Goal: Task Accomplishment & Management: Manage account settings

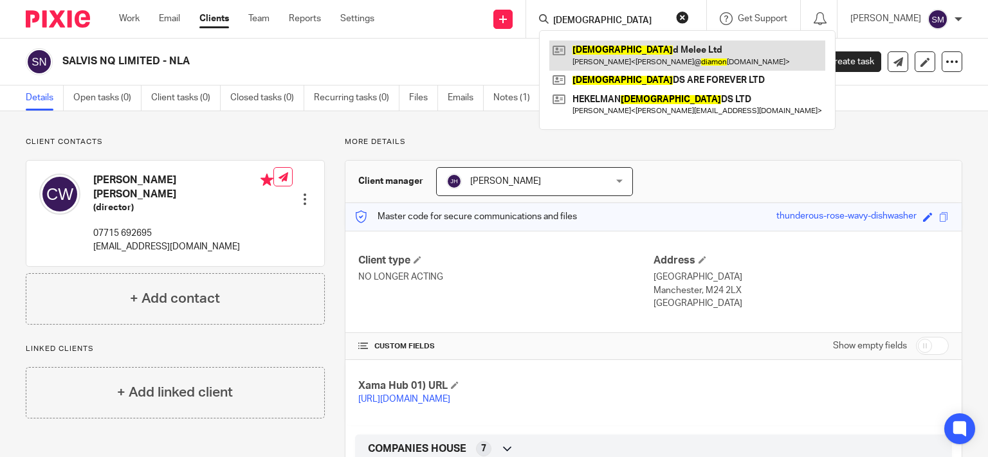
type input "DIAMON"
click at [638, 50] on link at bounding box center [687, 56] width 276 height 30
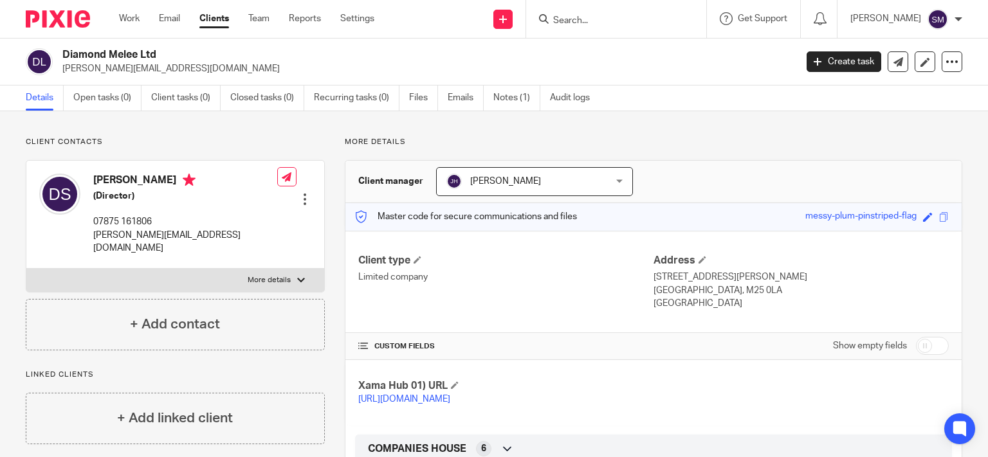
click at [580, 15] on input "Search" at bounding box center [610, 21] width 116 height 12
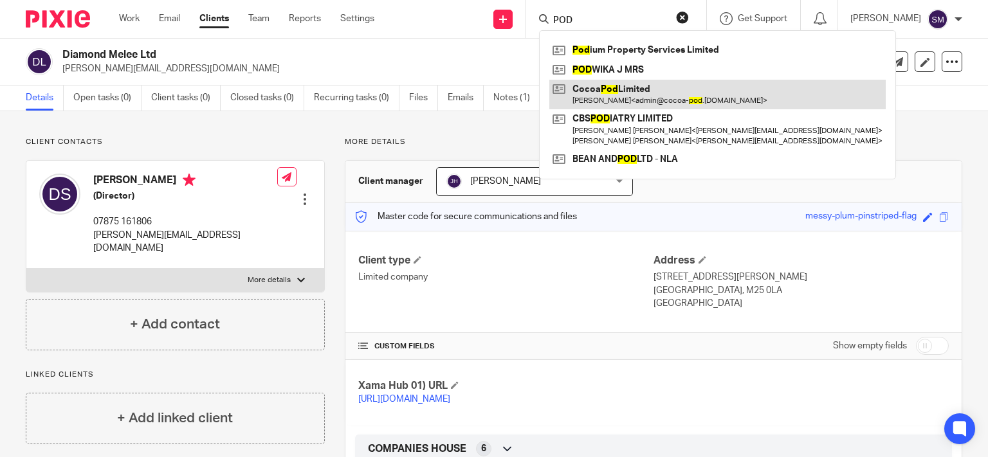
type input "POD"
click at [629, 91] on link at bounding box center [717, 95] width 336 height 30
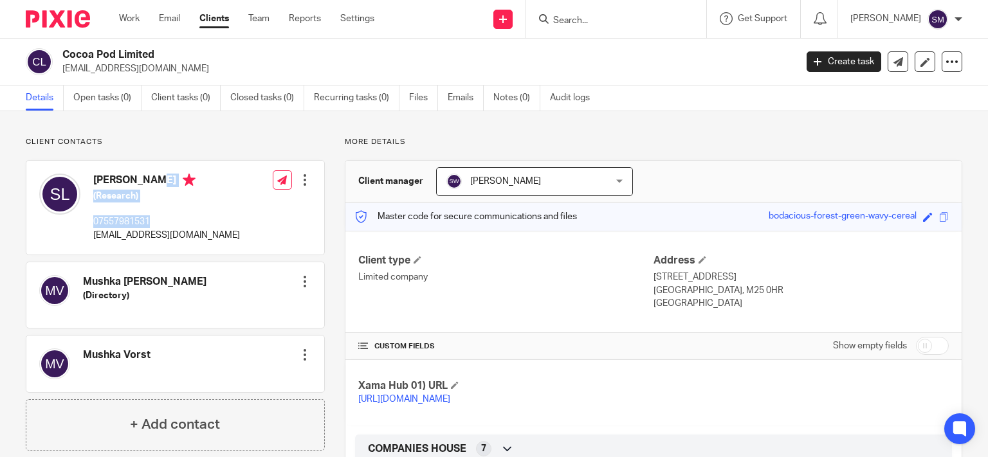
drag, startPoint x: 153, startPoint y: 226, endPoint x: 91, endPoint y: 175, distance: 80.9
click at [91, 175] on div "[PERSON_NAME] (Research) 07557981531 [EMAIL_ADDRESS][DOMAIN_NAME]" at bounding box center [139, 207] width 201 height 81
click at [153, 214] on div "[PERSON_NAME] (Research) 07557981531 [EMAIL_ADDRESS][DOMAIN_NAME]" at bounding box center [166, 208] width 147 height 68
drag, startPoint x: 136, startPoint y: 179, endPoint x: 81, endPoint y: 178, distance: 54.7
click at [81, 178] on div "[PERSON_NAME] (Research) 07557981531 [EMAIL_ADDRESS][DOMAIN_NAME]" at bounding box center [139, 207] width 201 height 81
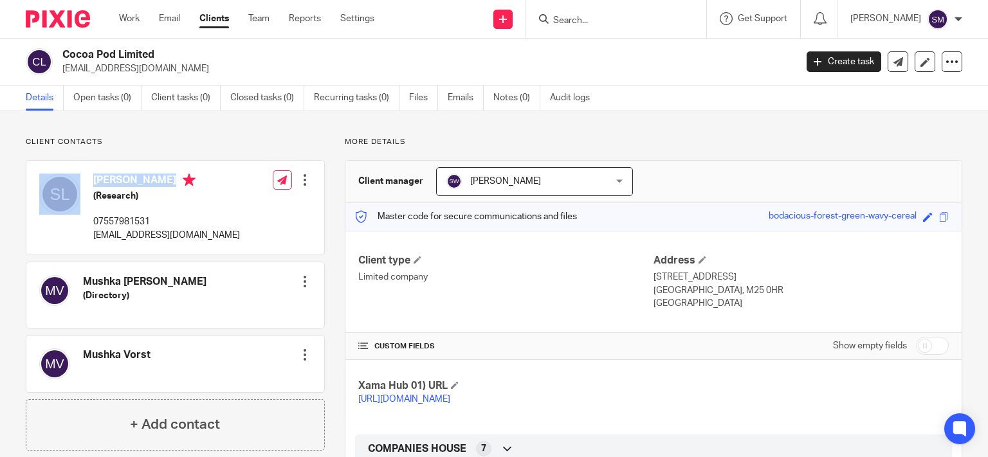
copy div "Shmuel Lent"
drag, startPoint x: 169, startPoint y: 225, endPoint x: 115, endPoint y: 217, distance: 54.1
click at [78, 214] on div "Shmuel Lent (Research) 07557981531 admin@cocoa-pod.co.uk" at bounding box center [139, 207] width 201 height 81
click at [141, 221] on p "07557981531" at bounding box center [166, 222] width 147 height 13
drag, startPoint x: 134, startPoint y: 225, endPoint x: 103, endPoint y: 220, distance: 31.2
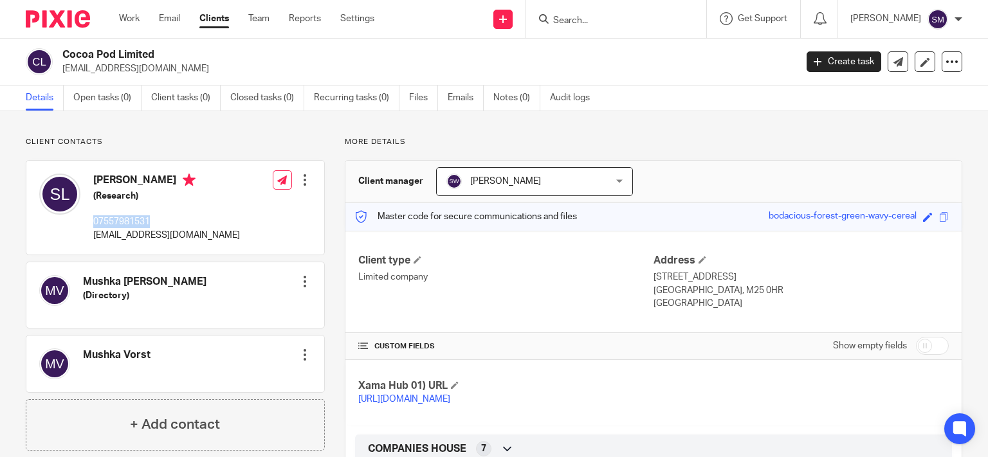
click at [92, 223] on div "Shmuel Lent (Research) 07557981531 admin@cocoa-pod.co.uk" at bounding box center [139, 207] width 201 height 81
copy p "07557981531"
click at [112, 53] on h2 "Cocoa Pod Limited" at bounding box center [352, 55] width 580 height 14
drag, startPoint x: 117, startPoint y: 53, endPoint x: 65, endPoint y: 58, distance: 52.4
click at [65, 58] on h2 "Cocoa Pod Limited" at bounding box center [352, 55] width 580 height 14
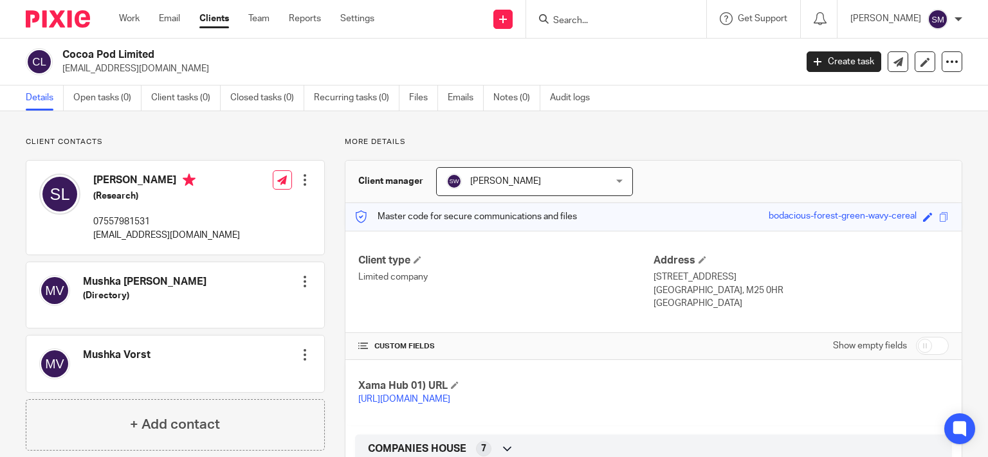
drag, startPoint x: 78, startPoint y: 56, endPoint x: 88, endPoint y: 59, distance: 9.4
click at [598, 17] on input "Search" at bounding box center [610, 21] width 116 height 12
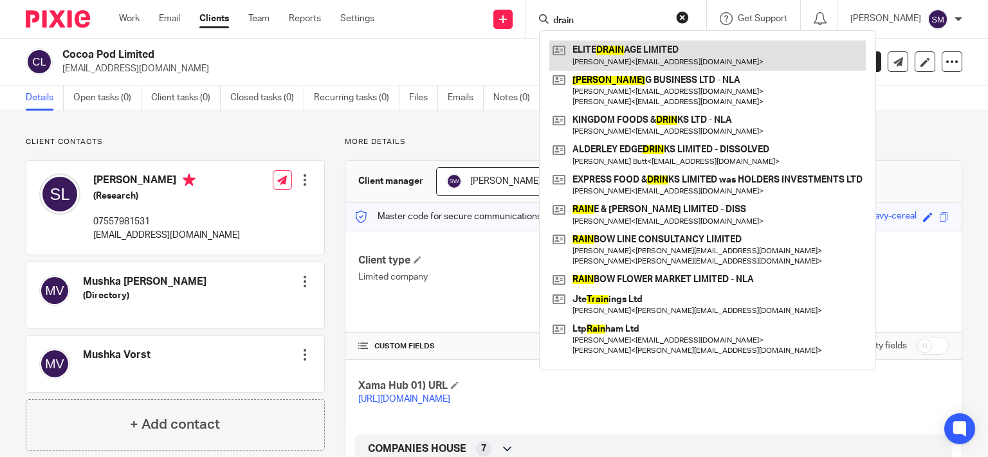
type input "drain"
click at [618, 55] on link at bounding box center [707, 56] width 317 height 30
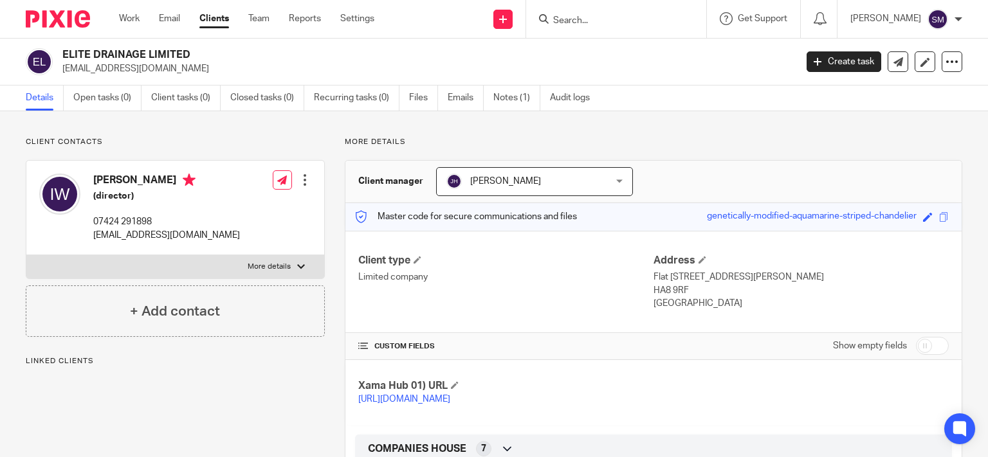
click at [274, 266] on p "More details" at bounding box center [269, 267] width 43 height 10
click at [26, 255] on input "More details" at bounding box center [26, 255] width 1 height 1
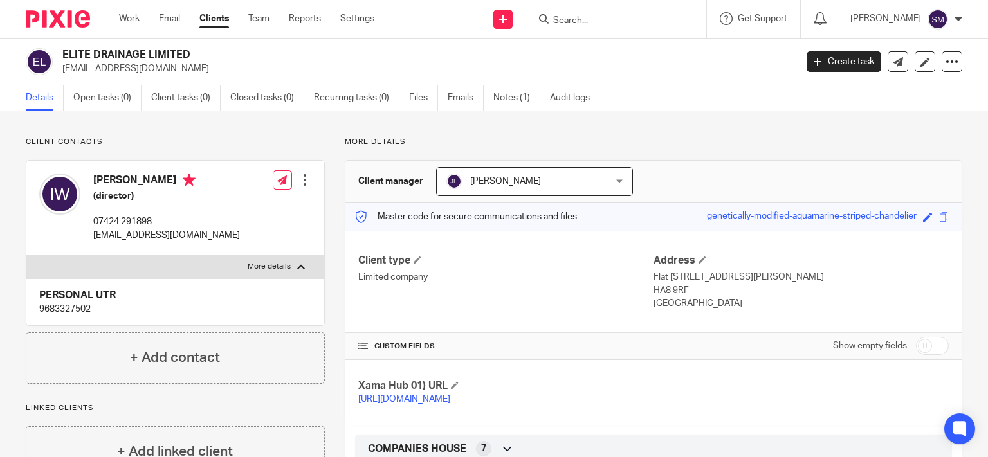
click at [296, 261] on label "More details" at bounding box center [175, 266] width 298 height 23
click at [26, 255] on input "More details" at bounding box center [26, 255] width 1 height 1
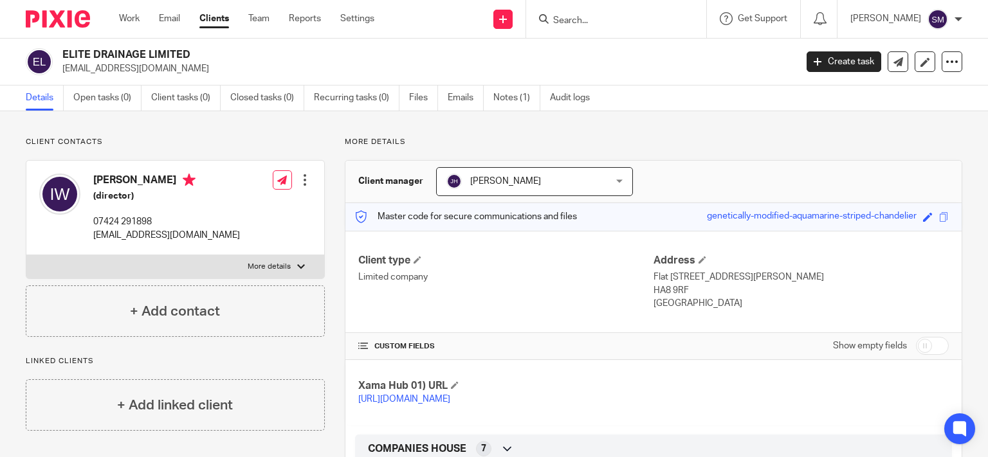
click at [296, 261] on label "More details" at bounding box center [175, 266] width 298 height 23
click at [26, 255] on input "More details" at bounding box center [26, 255] width 1 height 1
checkbox input "true"
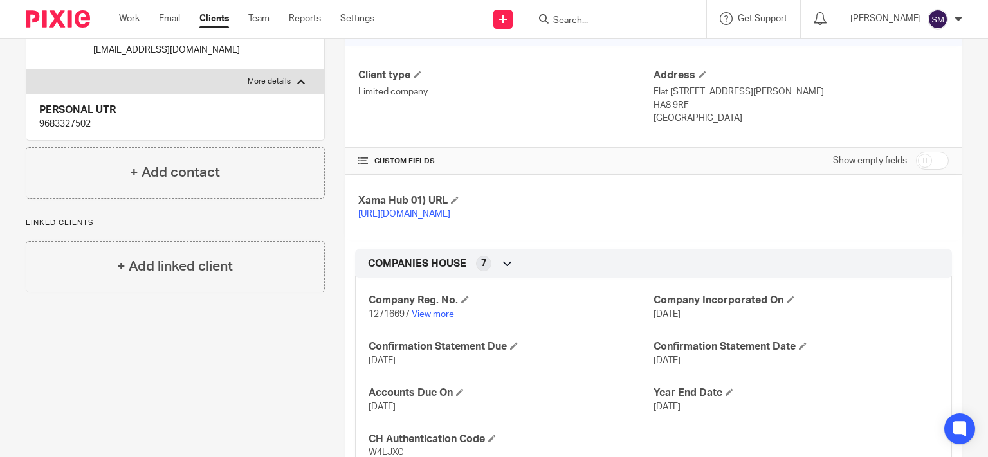
scroll to position [350, 0]
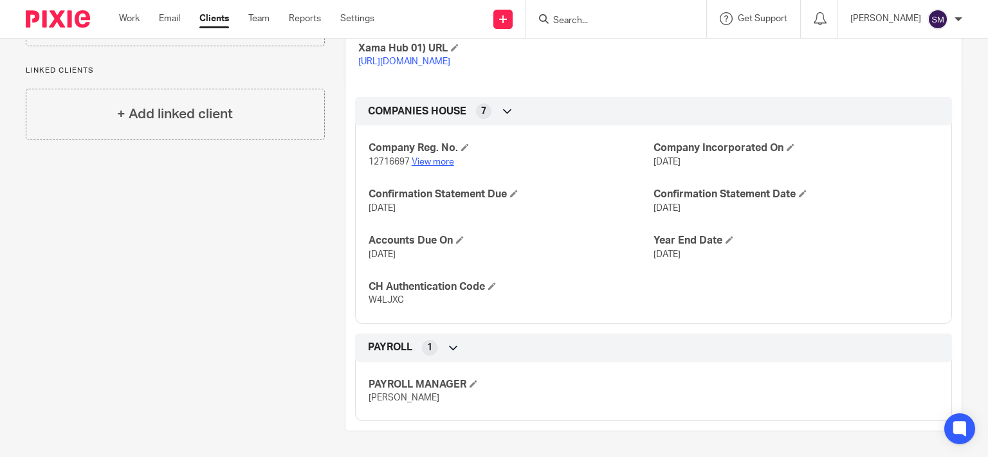
click at [430, 166] on link "View more" at bounding box center [433, 162] width 42 height 9
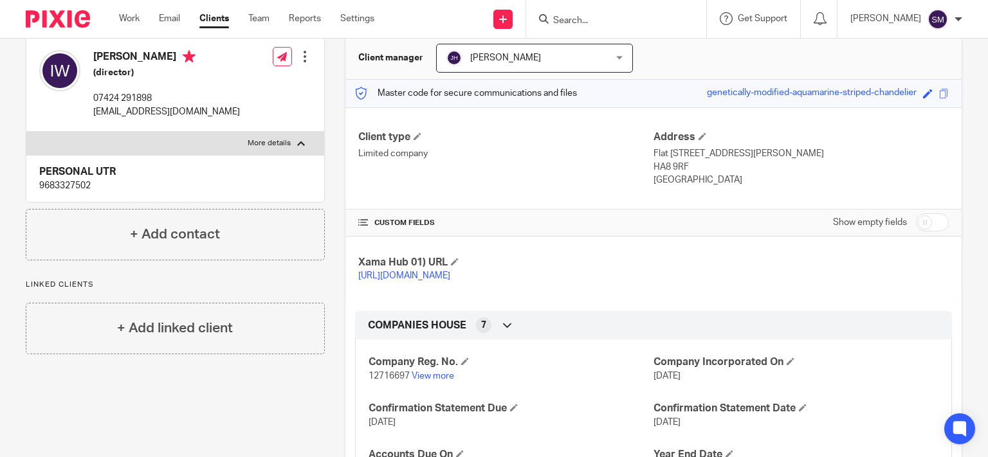
scroll to position [0, 0]
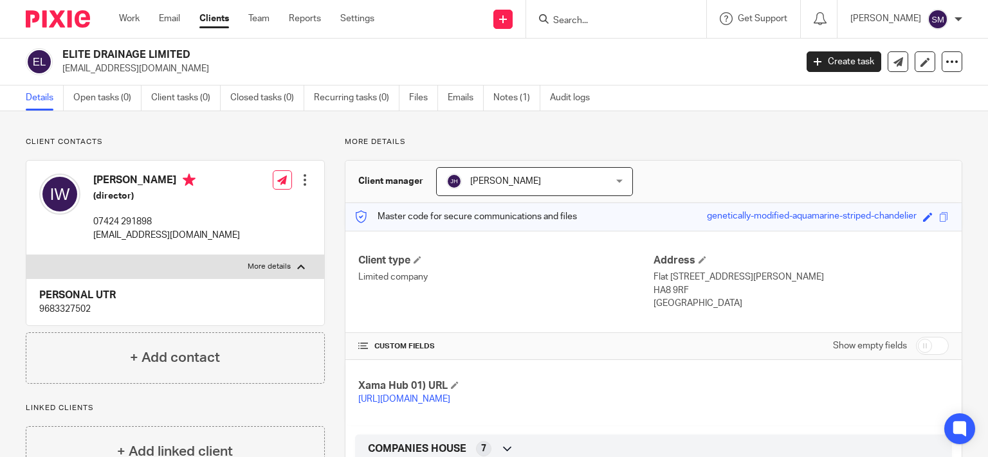
click at [580, 20] on input "Search" at bounding box center [610, 21] width 116 height 12
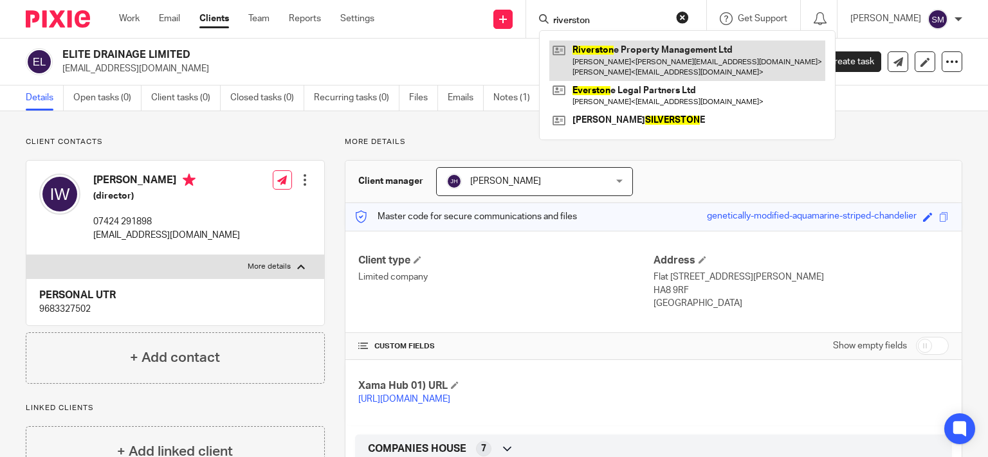
type input "riverston"
click at [619, 71] on link at bounding box center [687, 61] width 276 height 40
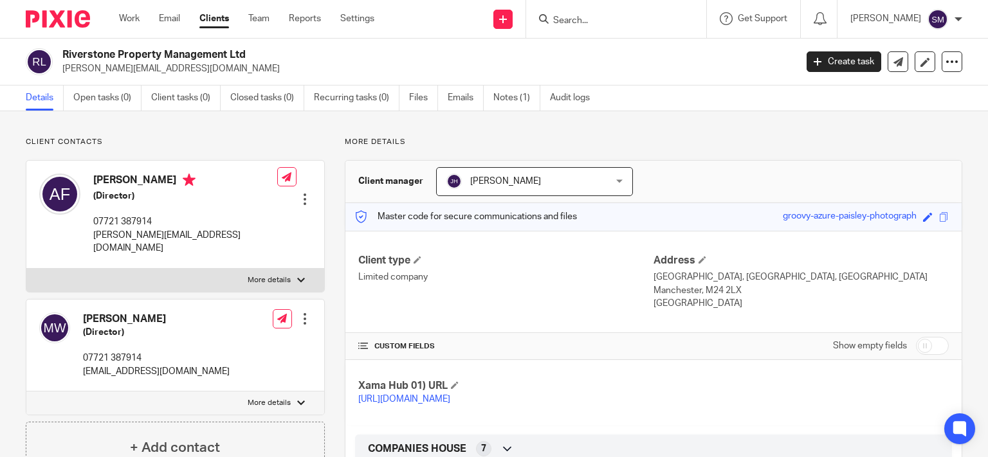
click at [269, 275] on p "More details" at bounding box center [269, 280] width 43 height 10
click at [26, 268] on input "More details" at bounding box center [26, 268] width 1 height 1
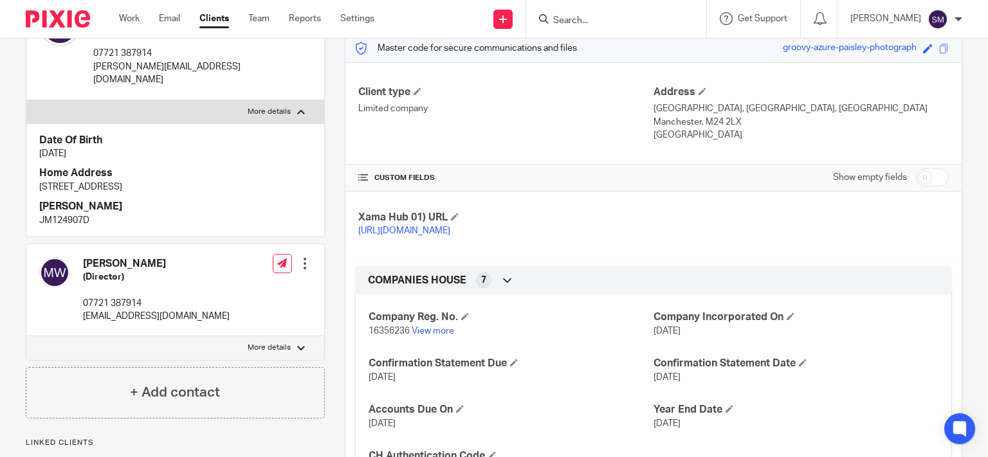
scroll to position [185, 0]
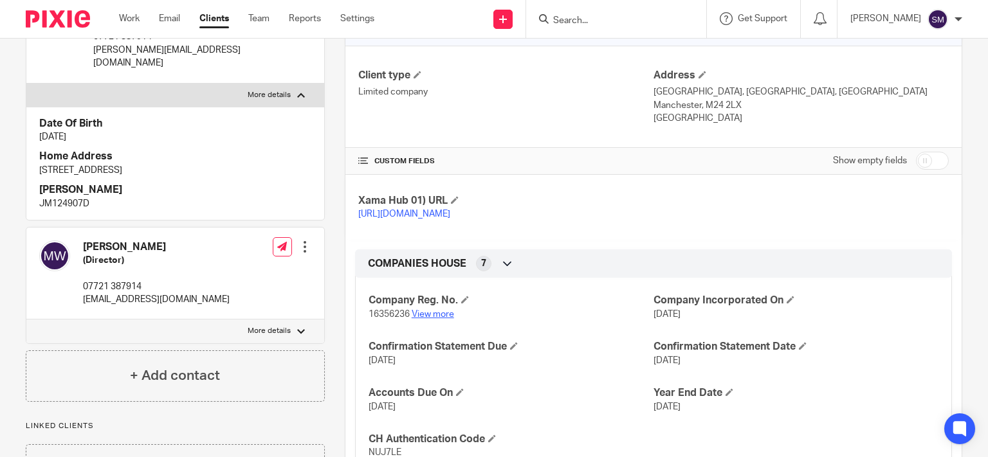
click at [412, 319] on link "View more" at bounding box center [433, 314] width 42 height 9
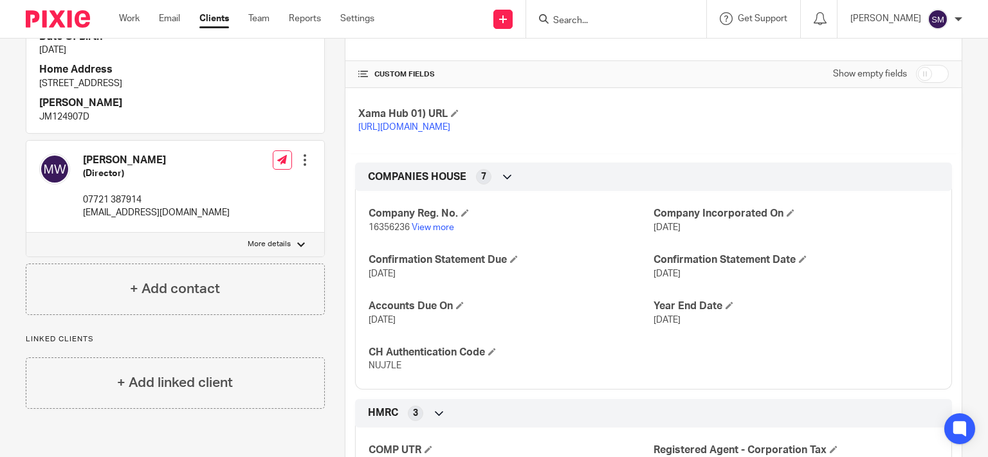
scroll to position [371, 0]
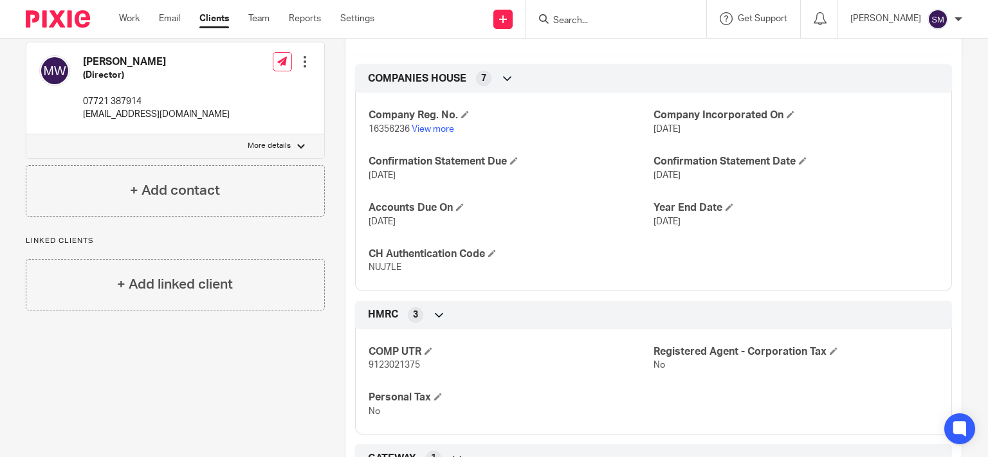
click at [374, 134] on span "16356236" at bounding box center [389, 129] width 41 height 9
copy p "16356236"
click at [379, 272] on span "NUJ7LE" at bounding box center [385, 267] width 33 height 9
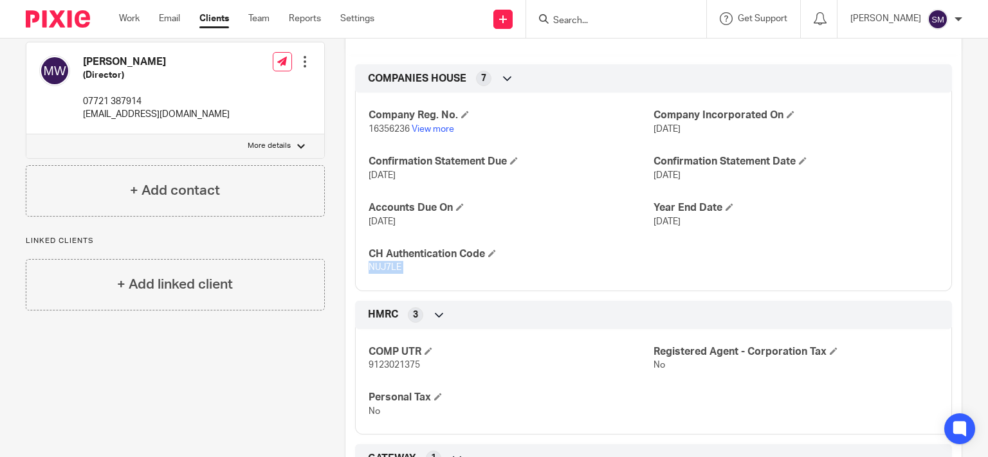
copy span "NUJ7LE"
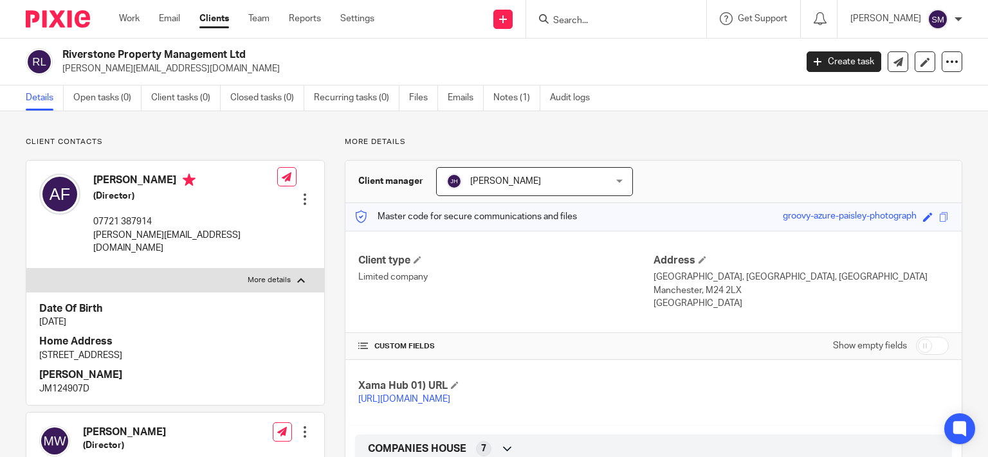
scroll to position [309, 0]
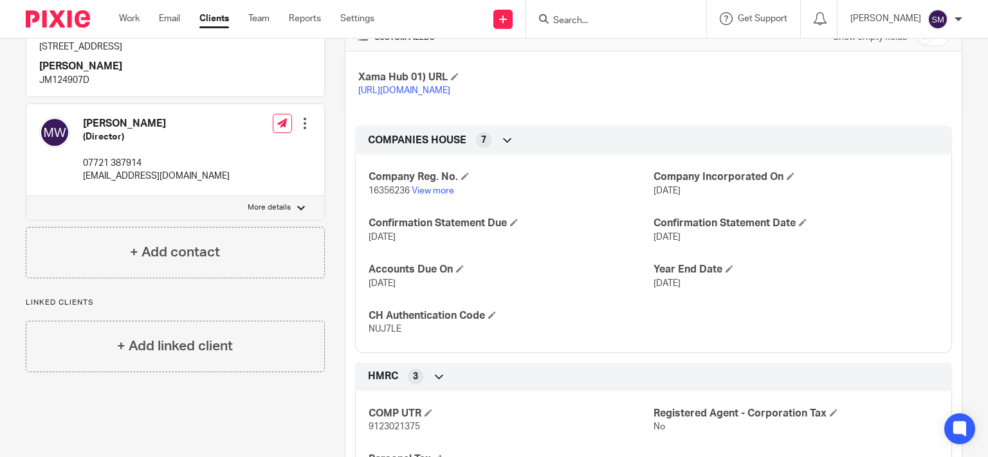
click at [425, 198] on p "16356236 View more" at bounding box center [511, 191] width 285 height 13
click at [434, 196] on link "View more" at bounding box center [433, 191] width 42 height 9
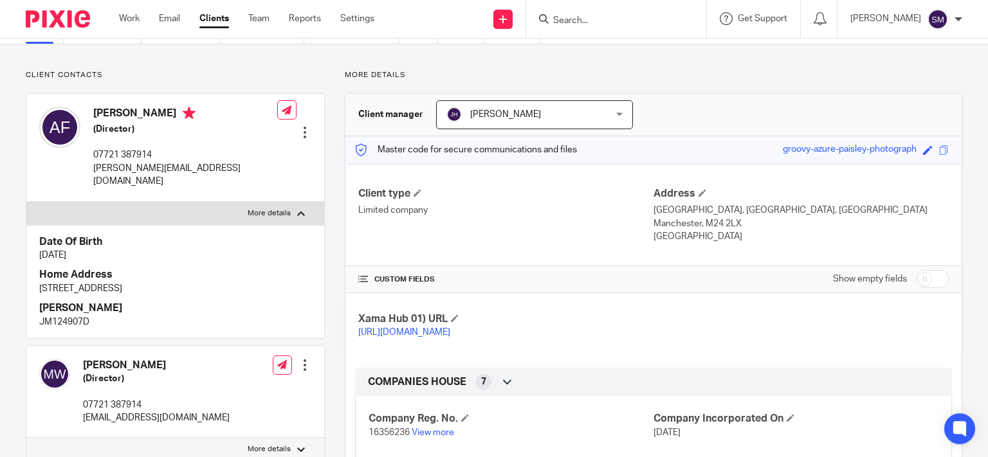
scroll to position [62, 0]
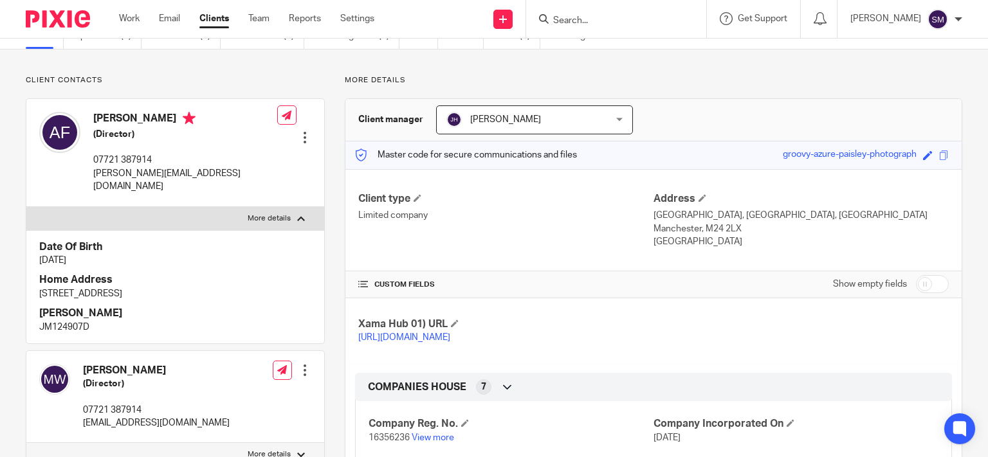
drag, startPoint x: 192, startPoint y: 284, endPoint x: 153, endPoint y: 277, distance: 39.8
click at [153, 288] on p "11 Norfolk Avenue, London, N15 6JX" at bounding box center [175, 294] width 272 height 13
drag, startPoint x: 174, startPoint y: 281, endPoint x: 199, endPoint y: 284, distance: 25.4
copy p "N15 6JX"
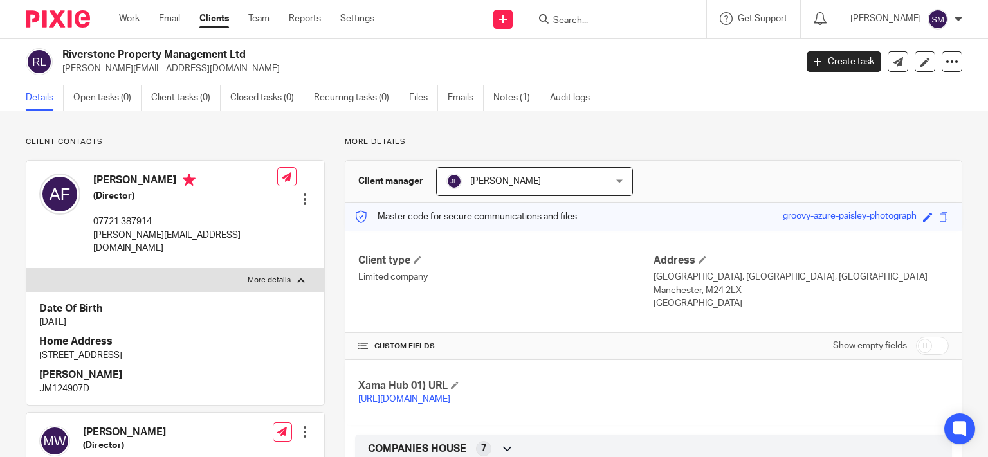
scroll to position [124, 0]
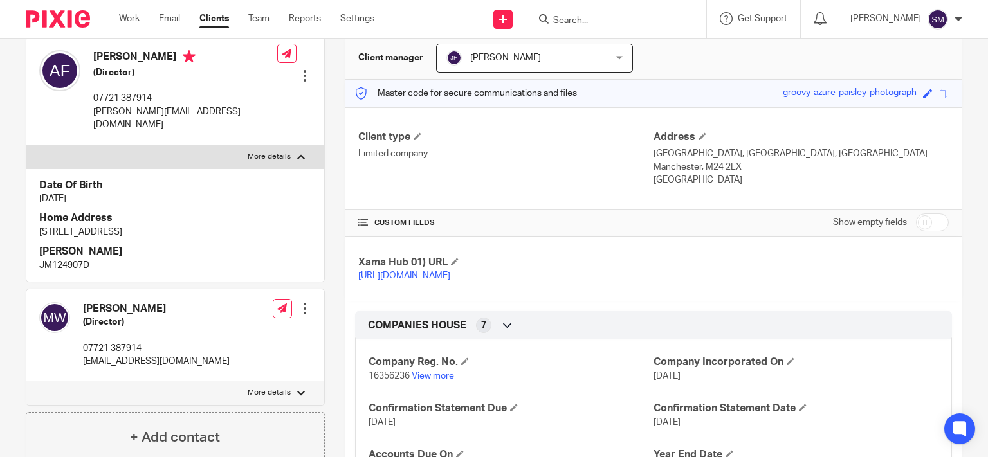
click at [302, 145] on label "More details" at bounding box center [175, 156] width 298 height 23
click at [26, 145] on input "More details" at bounding box center [26, 145] width 1 height 1
checkbox input "false"
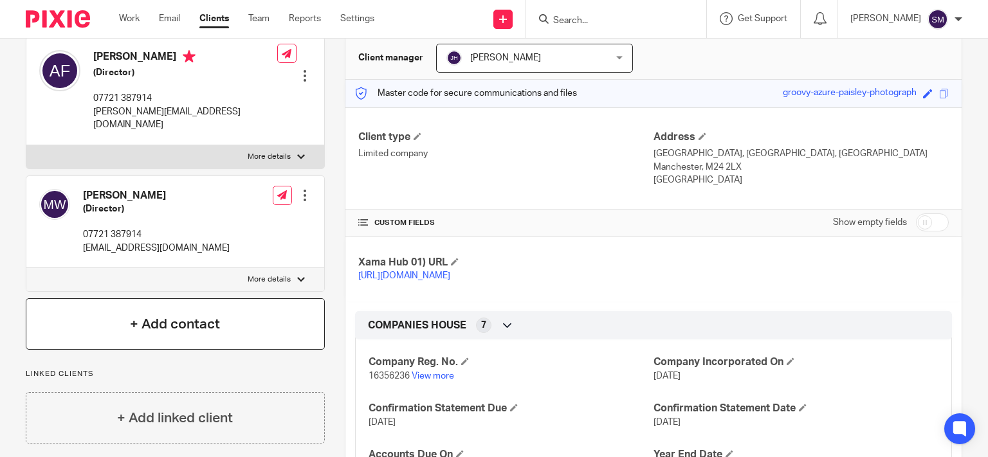
click at [187, 317] on h4 "+ Add contact" at bounding box center [175, 325] width 90 height 20
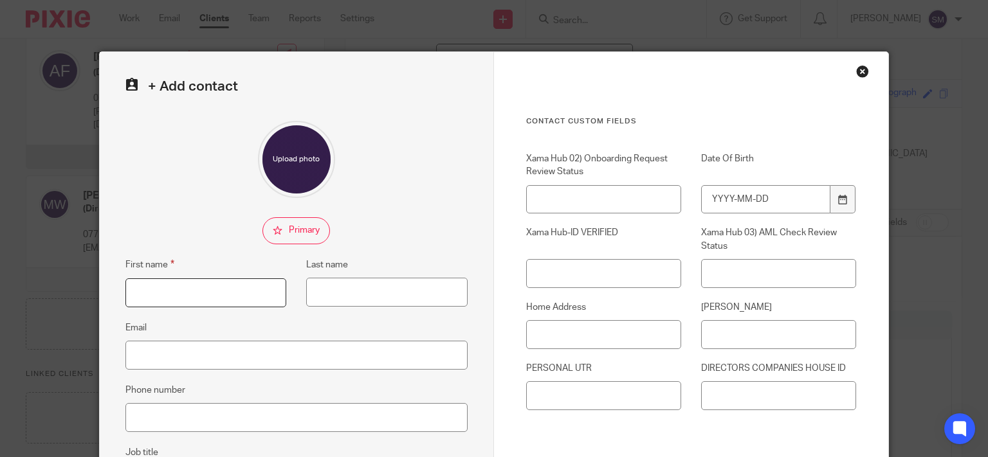
click at [207, 299] on input "First name" at bounding box center [205, 293] width 161 height 29
paste input "Joseph Bornstein"
type input "Joseph Bornstein"
paste input "Joseph Bornstein"
type input "Joseph Bornstein"
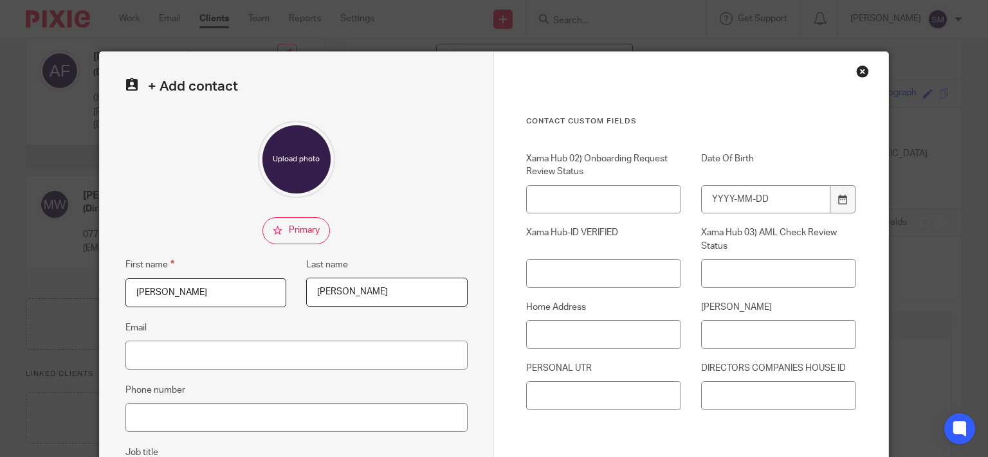
drag, startPoint x: 194, startPoint y: 291, endPoint x: 167, endPoint y: 288, distance: 27.1
click at [167, 288] on input "Joseph Bornstein" at bounding box center [205, 293] width 161 height 29
drag, startPoint x: 207, startPoint y: 291, endPoint x: 164, endPoint y: 286, distance: 43.4
click at [164, 286] on input "Joseph Bornstein" at bounding box center [205, 293] width 161 height 29
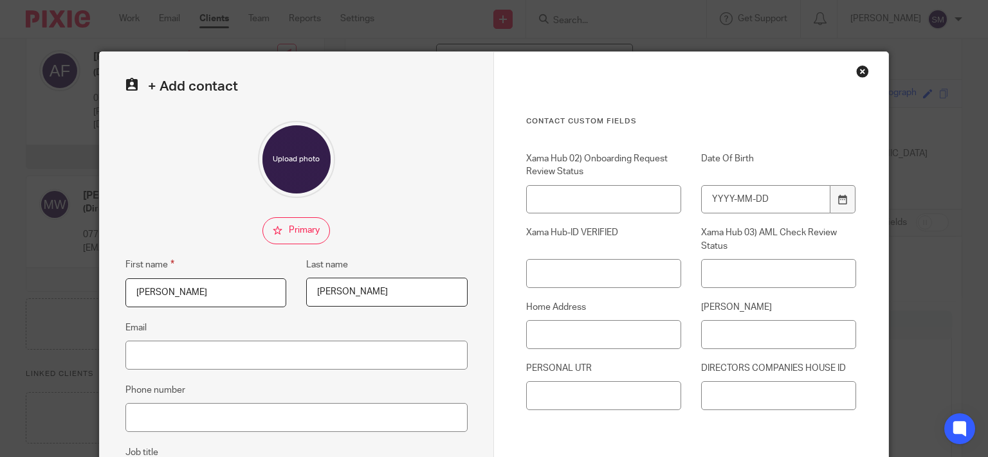
type input "Joseph"
drag, startPoint x: 346, startPoint y: 290, endPoint x: 261, endPoint y: 292, distance: 84.3
click at [306, 292] on input "Joseph Bornstein" at bounding box center [386, 292] width 161 height 29
type input "Bornstein"
click at [802, 202] on input "Date Of Birth" at bounding box center [765, 199] width 129 height 29
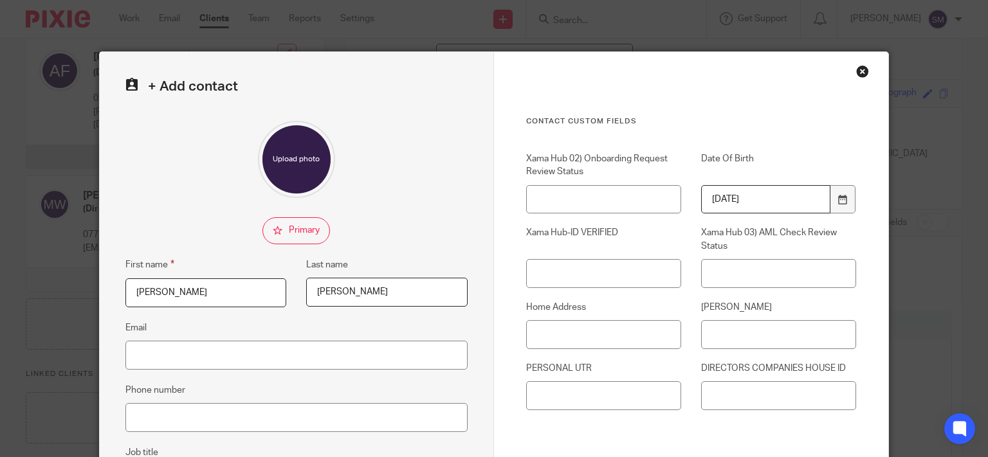
type input "2000-04-04"
click at [624, 403] on input "PERSONAL UTR" at bounding box center [603, 396] width 155 height 29
click at [609, 332] on input "Home Address" at bounding box center [603, 334] width 155 height 29
click at [356, 358] on input "Email" at bounding box center [296, 355] width 342 height 29
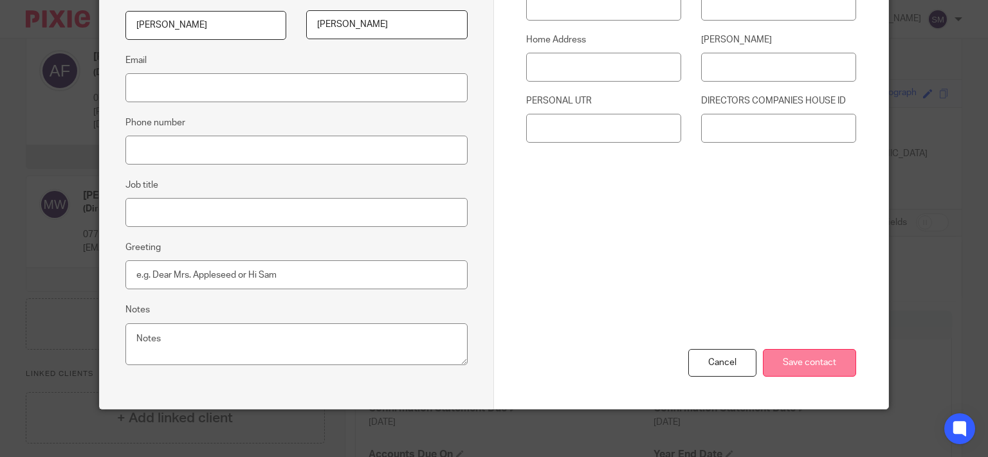
click at [798, 359] on input "Save contact" at bounding box center [809, 363] width 93 height 28
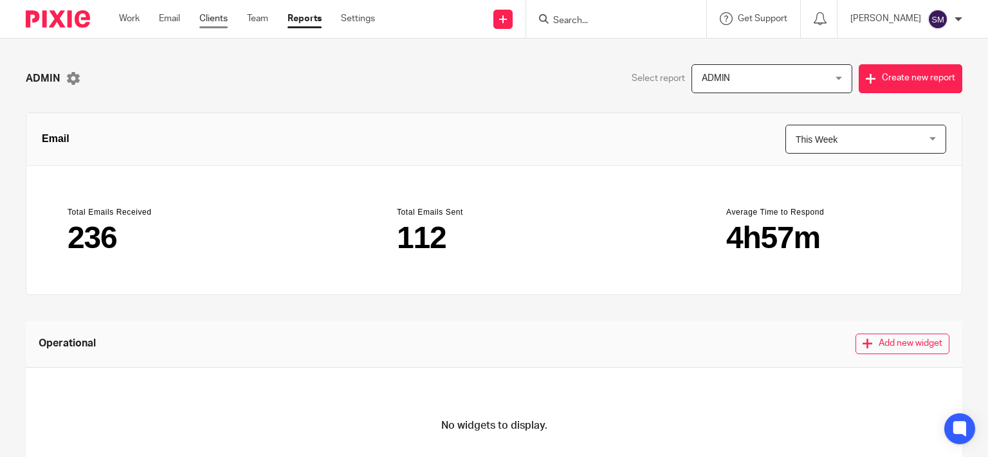
drag, startPoint x: 216, startPoint y: 19, endPoint x: 416, endPoint y: 106, distance: 218.4
click at [216, 19] on link "Clients" at bounding box center [213, 18] width 28 height 13
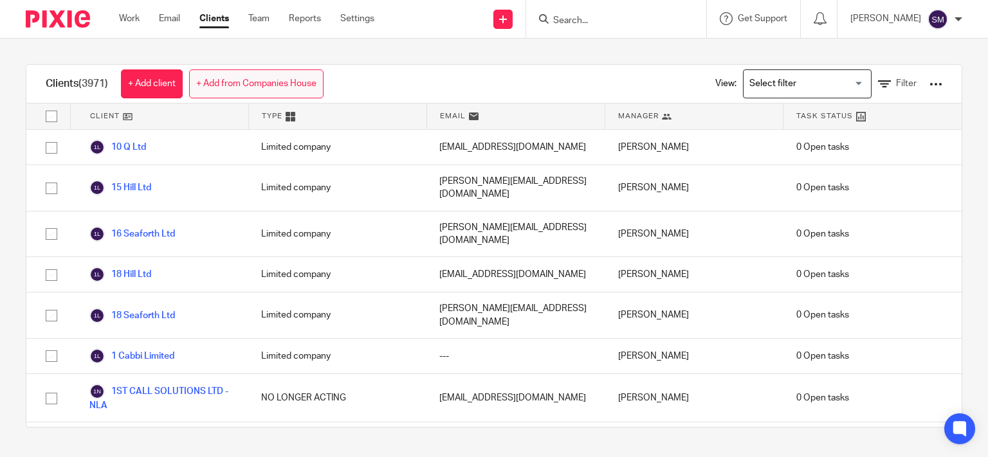
click at [275, 86] on link "+ Add from Companies House" at bounding box center [256, 83] width 134 height 29
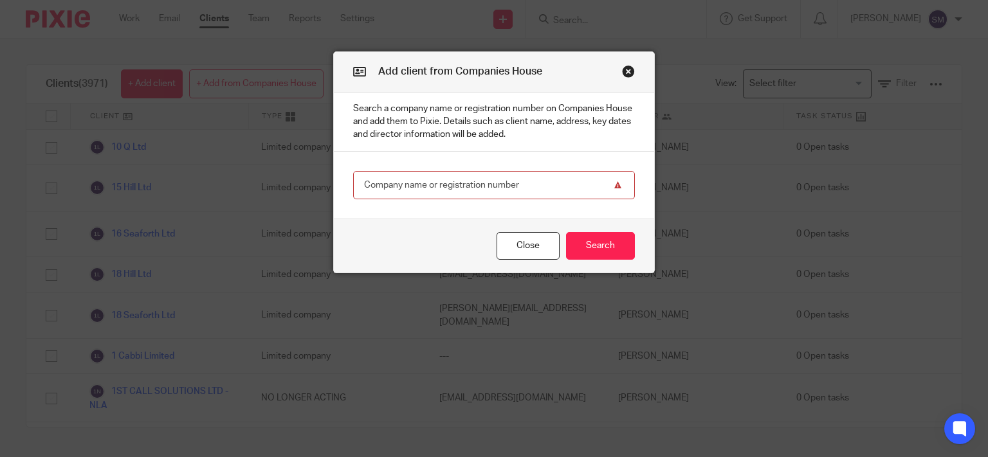
paste input "16727138"
type input "16727138"
click at [609, 249] on button "Search" at bounding box center [600, 246] width 69 height 28
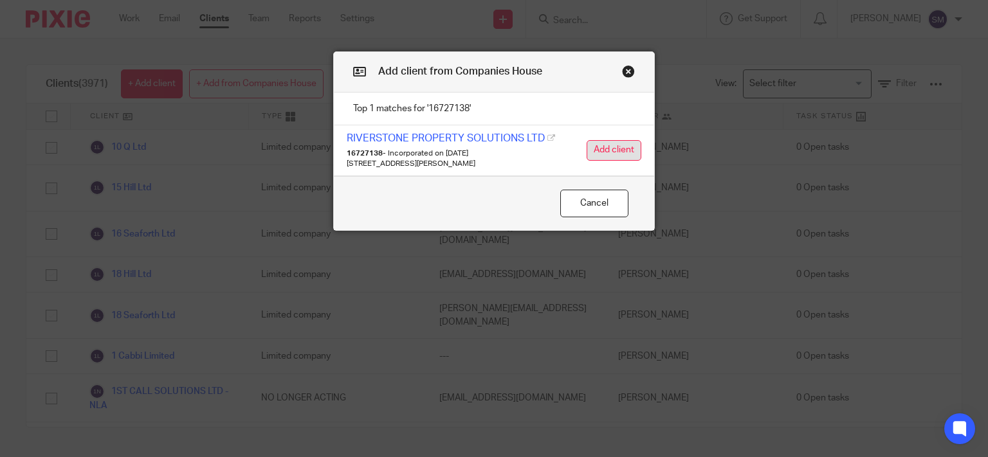
click at [605, 145] on button "Add client" at bounding box center [614, 150] width 55 height 21
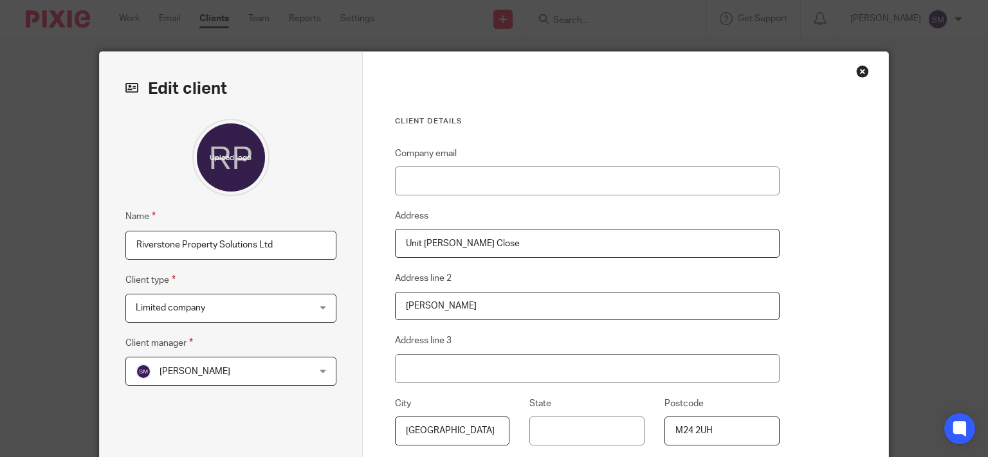
click at [215, 374] on span "[PERSON_NAME]" at bounding box center [195, 371] width 71 height 9
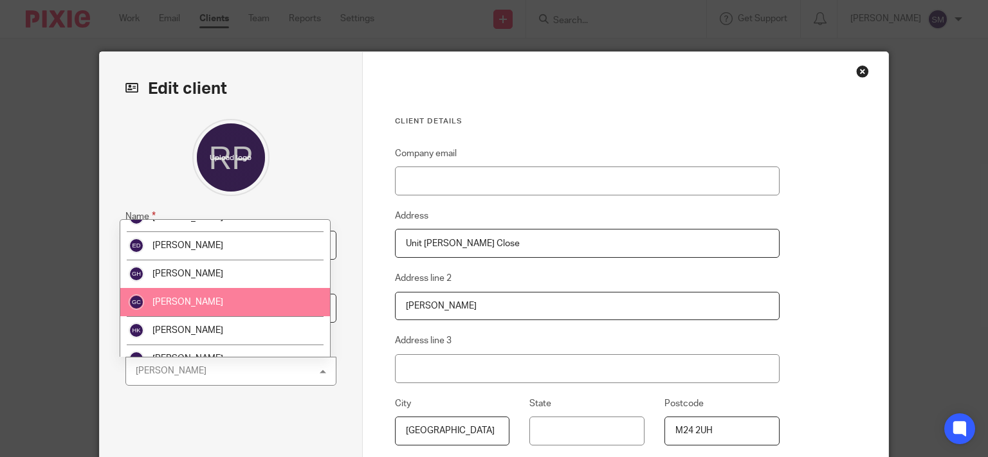
scroll to position [220, 0]
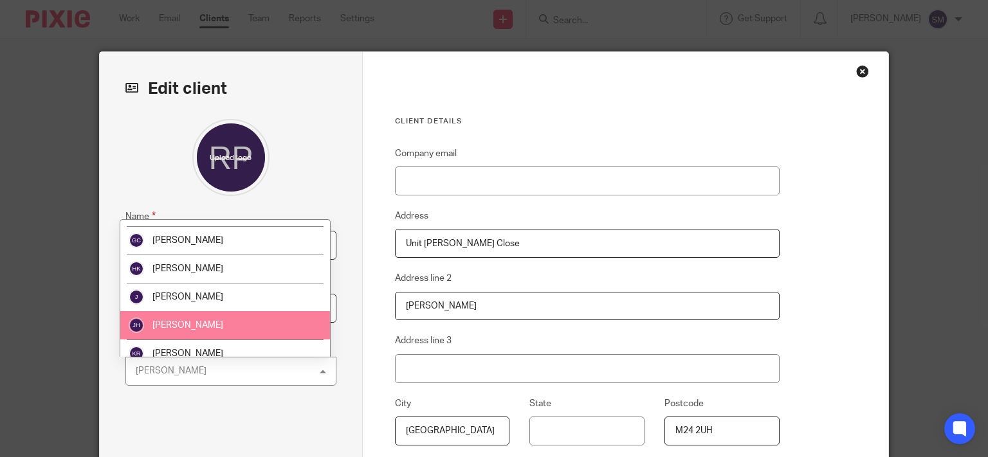
click at [208, 315] on li "[PERSON_NAME]" at bounding box center [225, 325] width 210 height 28
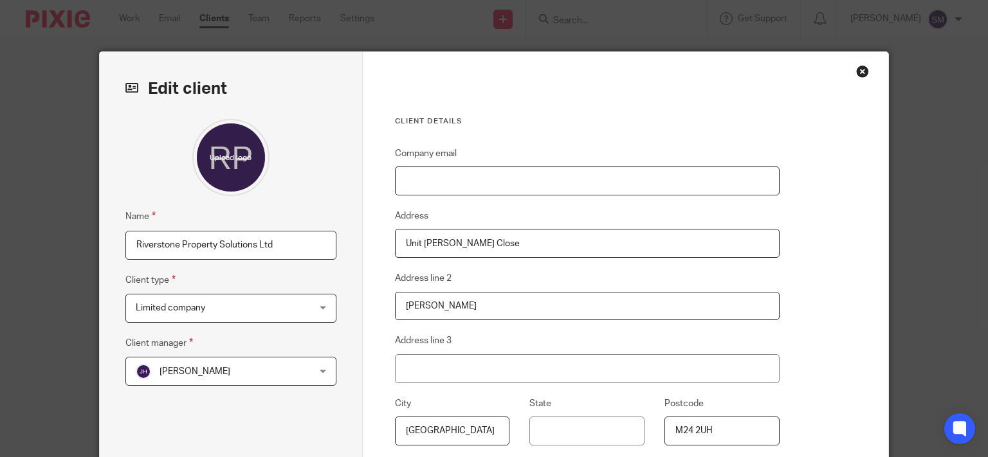
click at [459, 187] on input "Company email" at bounding box center [587, 181] width 385 height 29
paste input "[PERSON_NAME][EMAIL_ADDRESS][DOMAIN_NAME]"
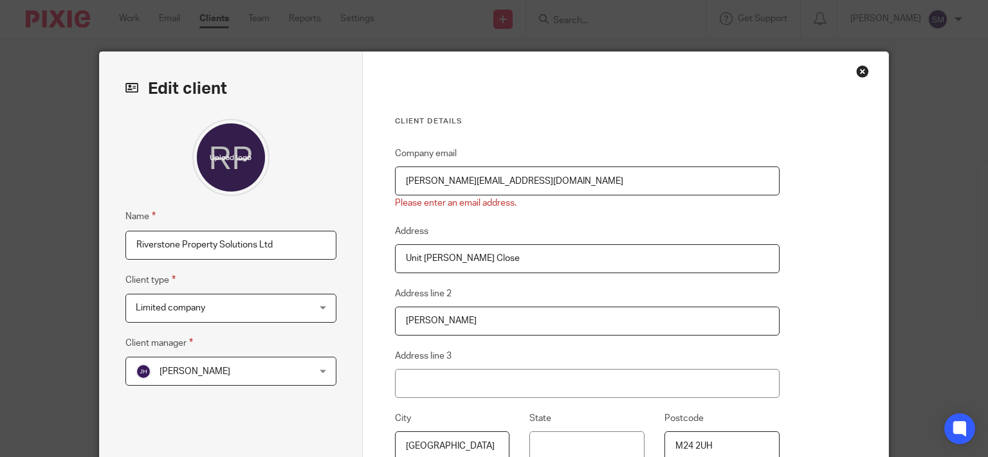
click at [403, 180] on input "[PERSON_NAME][EMAIL_ADDRESS][DOMAIN_NAME]" at bounding box center [587, 181] width 385 height 29
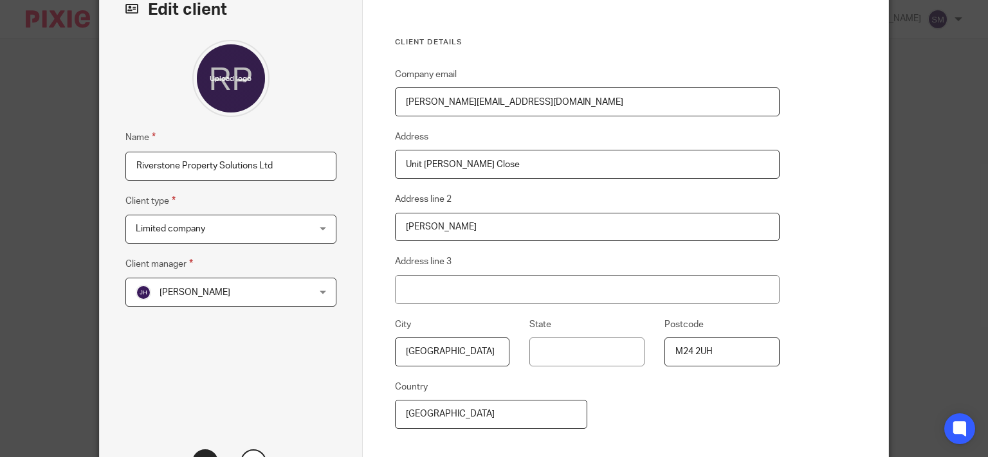
scroll to position [124, 0]
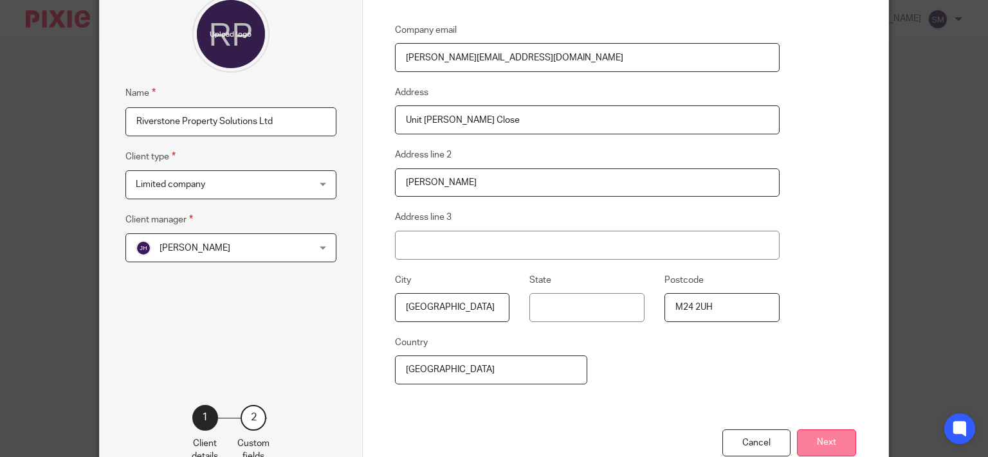
type input "[PERSON_NAME][EMAIL_ADDRESS][DOMAIN_NAME]"
click at [833, 445] on button "Next" at bounding box center [826, 444] width 59 height 28
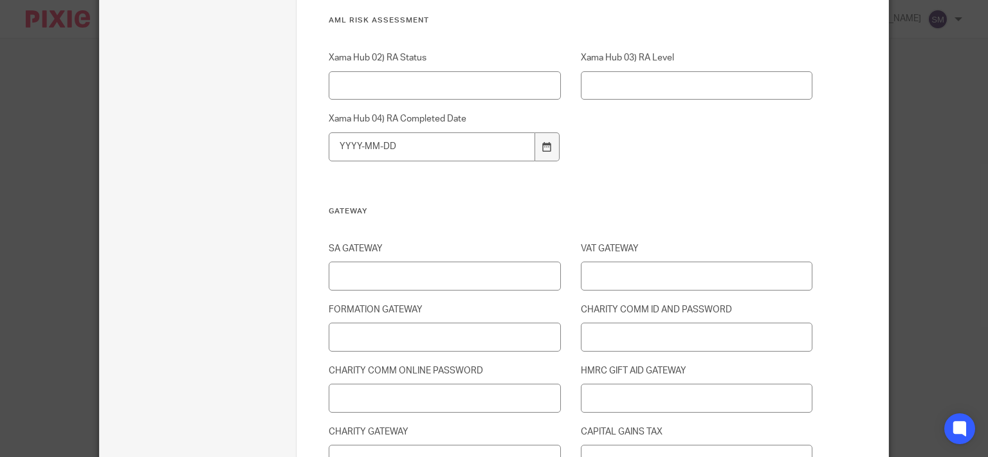
scroll to position [1668, 0]
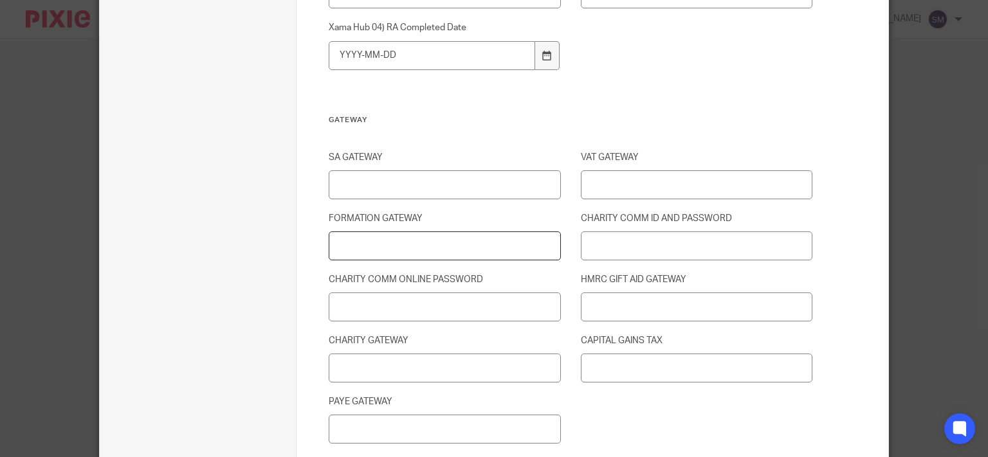
click at [382, 253] on input "FORMATION GATEWAY" at bounding box center [445, 246] width 232 height 29
type input "1"
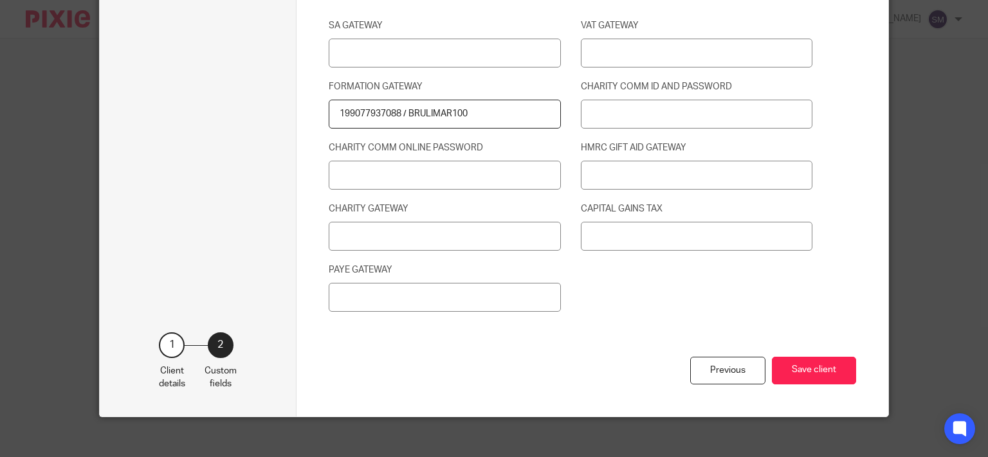
scroll to position [1811, 0]
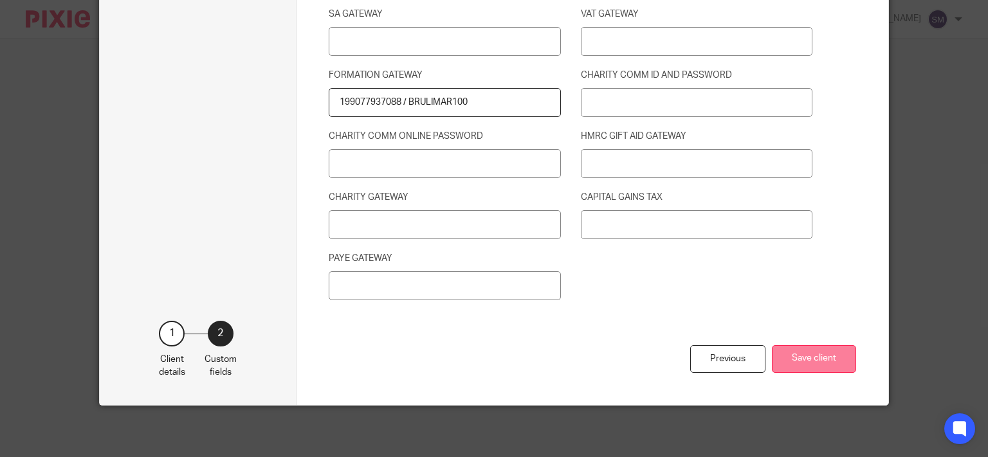
type input "199077937088 / BRULIMAR100"
click at [786, 356] on button "Save client" at bounding box center [814, 360] width 84 height 28
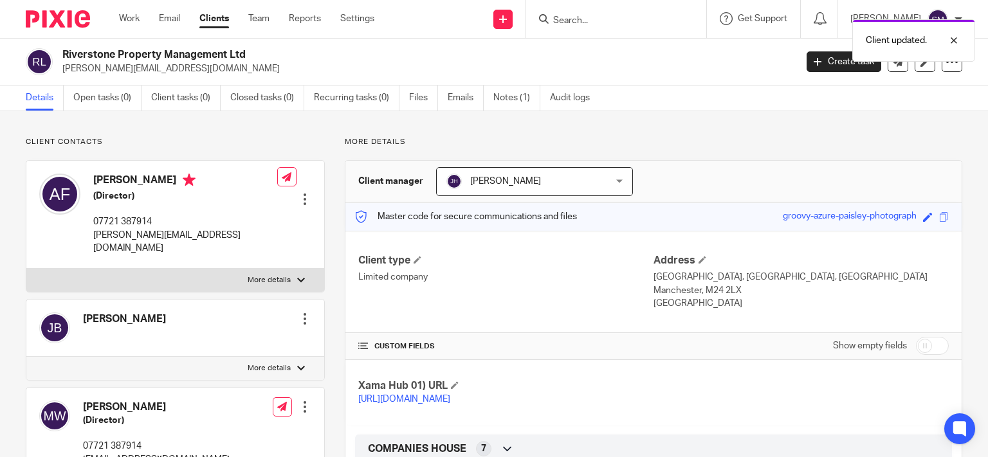
click at [138, 71] on p "[PERSON_NAME][EMAIL_ADDRESS][DOMAIN_NAME]" at bounding box center [424, 68] width 725 height 13
click at [273, 275] on p "More details" at bounding box center [269, 280] width 43 height 10
click at [26, 269] on input "More details" at bounding box center [26, 268] width 1 height 1
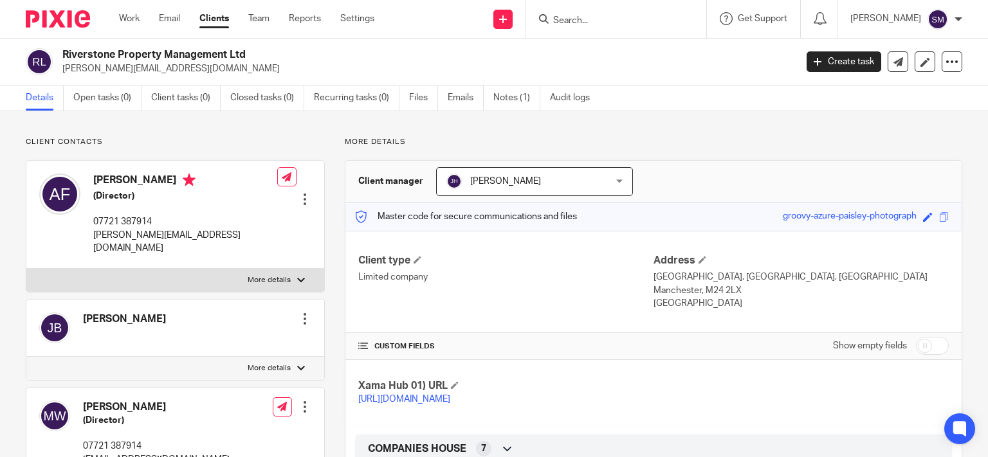
checkbox input "true"
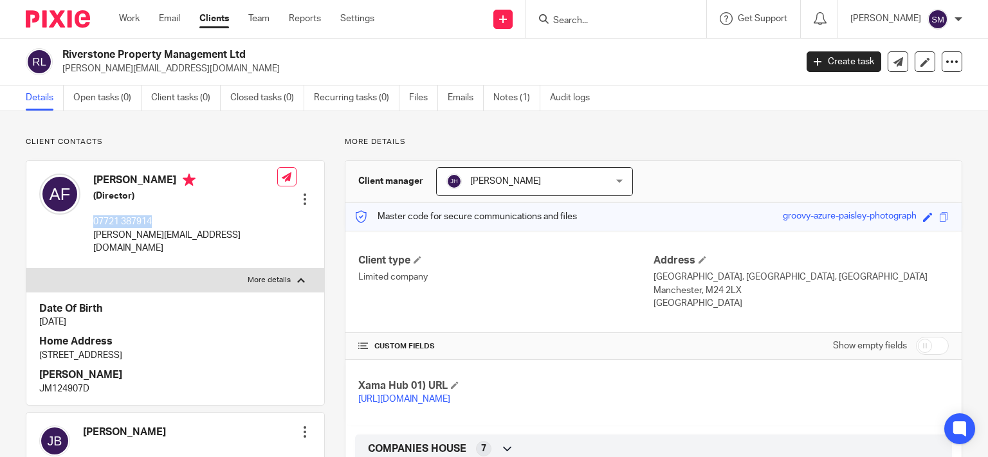
drag, startPoint x: 161, startPoint y: 217, endPoint x: 89, endPoint y: 220, distance: 72.8
click at [89, 220] on div "[PERSON_NAME] (Director) 07721 387914 [PERSON_NAME][EMAIL_ADDRESS][DOMAIN_NAME]" at bounding box center [158, 214] width 238 height 94
copy p "07721 387914"
drag, startPoint x: 183, startPoint y: 340, endPoint x: 66, endPoint y: 346, distance: 116.6
click at [39, 342] on div "Date Of Birth 13 Jan 1992 Home Address 11 Norfolk Avenue, London, N15 6JX NINO …" at bounding box center [175, 348] width 298 height 113
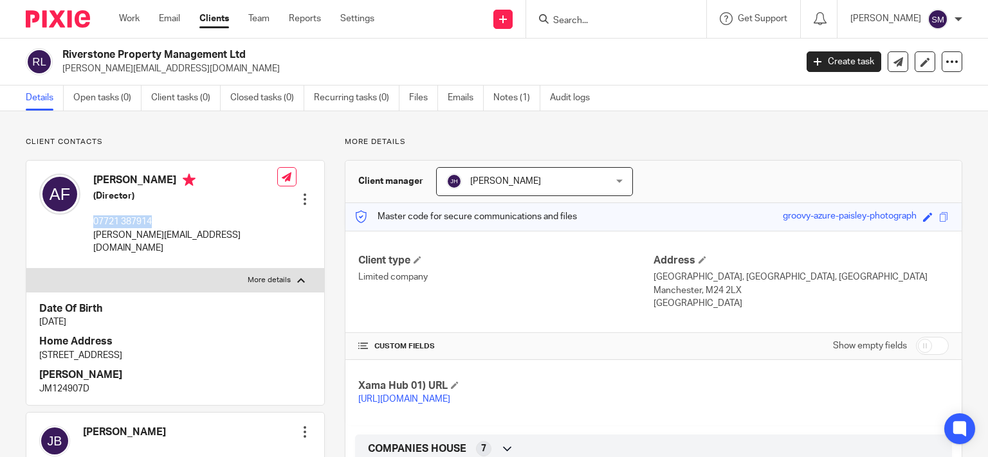
copy p "11 Norfolk Avenue, London, N15 6JX"
drag, startPoint x: 97, startPoint y: 375, endPoint x: 36, endPoint y: 372, distance: 60.6
click at [36, 372] on div "Date Of Birth 13 Jan 1992 Home Address 11 Norfolk Avenue, London, N15 6JX NINO …" at bounding box center [175, 348] width 298 height 113
copy p "JM124907D"
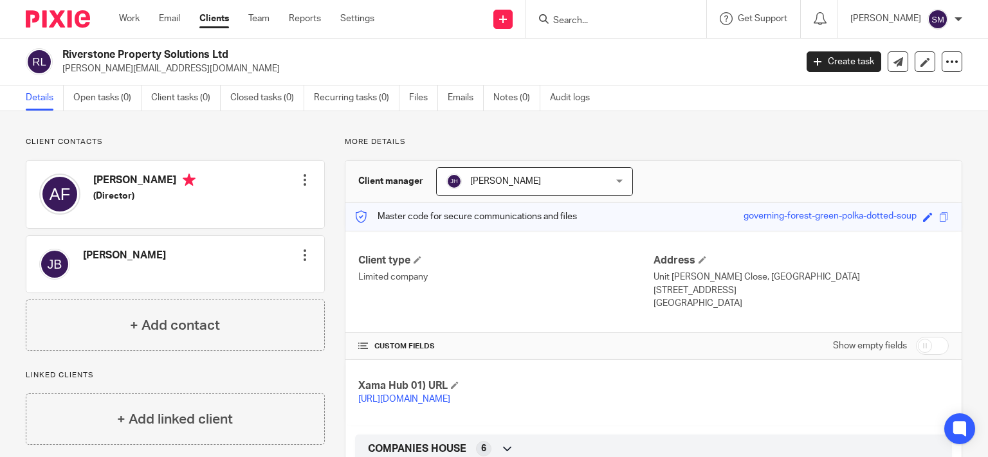
click at [299, 179] on div at bounding box center [305, 180] width 13 height 13
click at [230, 203] on link "Edit contact" at bounding box center [243, 208] width 123 height 19
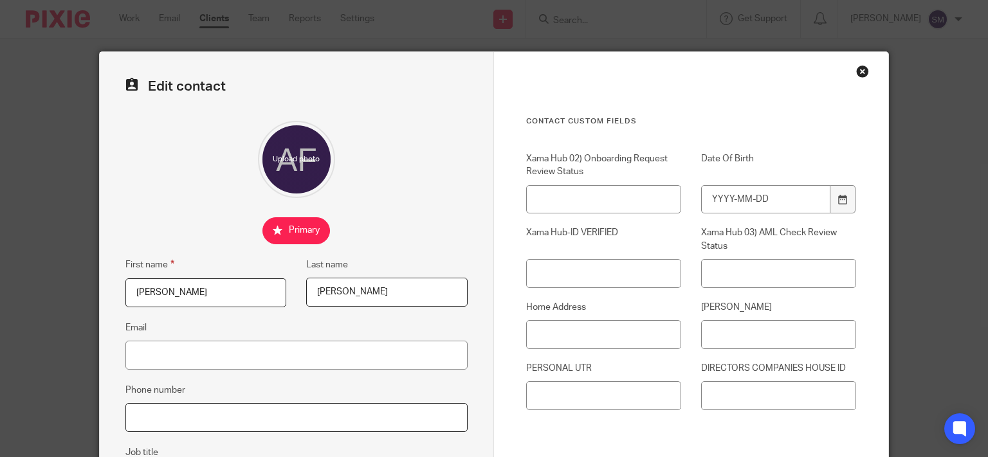
click at [147, 414] on input "Phone number" at bounding box center [296, 417] width 342 height 29
paste input "07721 387914"
type input "07721 387914"
click at [743, 336] on input "[PERSON_NAME]" at bounding box center [778, 334] width 155 height 29
click at [606, 383] on input "PERSONAL UTR" at bounding box center [603, 396] width 155 height 29
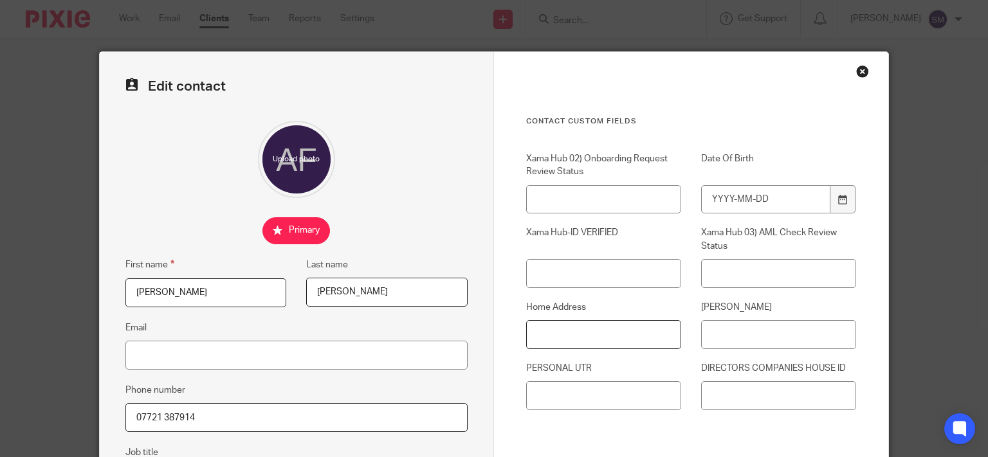
click at [566, 325] on input "Home Address" at bounding box center [603, 334] width 155 height 29
paste input "[STREET_ADDRESS]"
type input "[STREET_ADDRESS]"
click at [786, 333] on input "[PERSON_NAME]" at bounding box center [778, 334] width 155 height 29
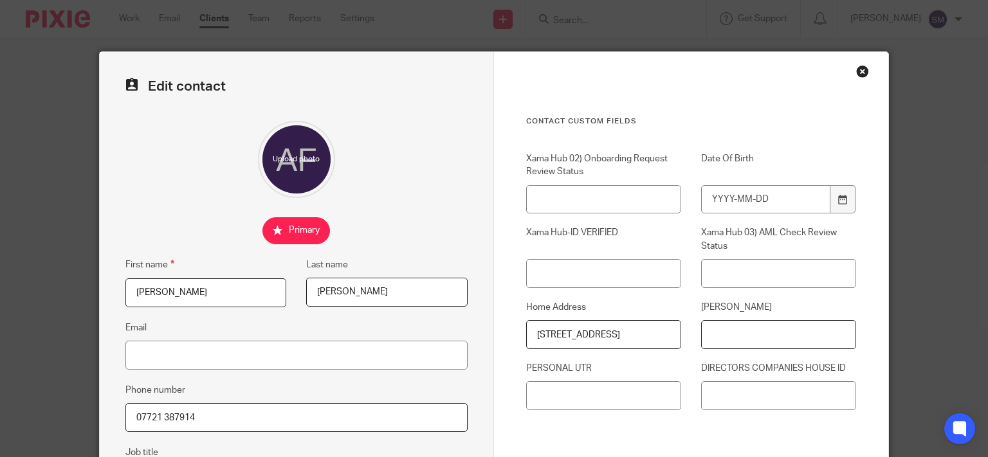
paste input "JM124907D"
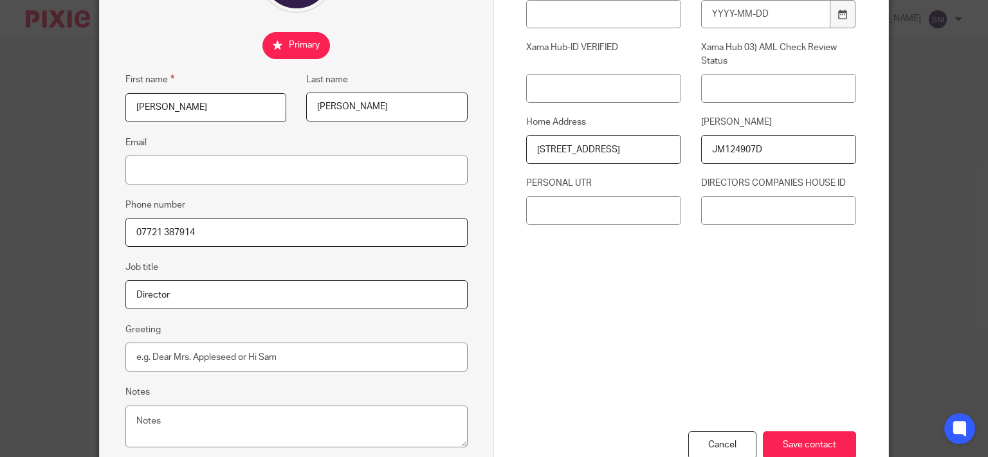
scroll to position [268, 0]
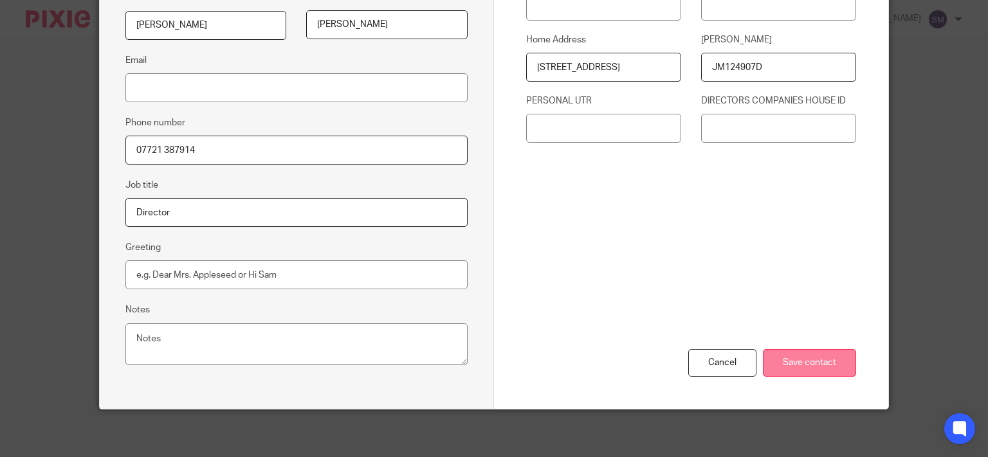
type input "JM124907D"
click at [834, 355] on input "Save contact" at bounding box center [809, 363] width 93 height 28
click at [799, 364] on input "Save contact" at bounding box center [809, 363] width 93 height 28
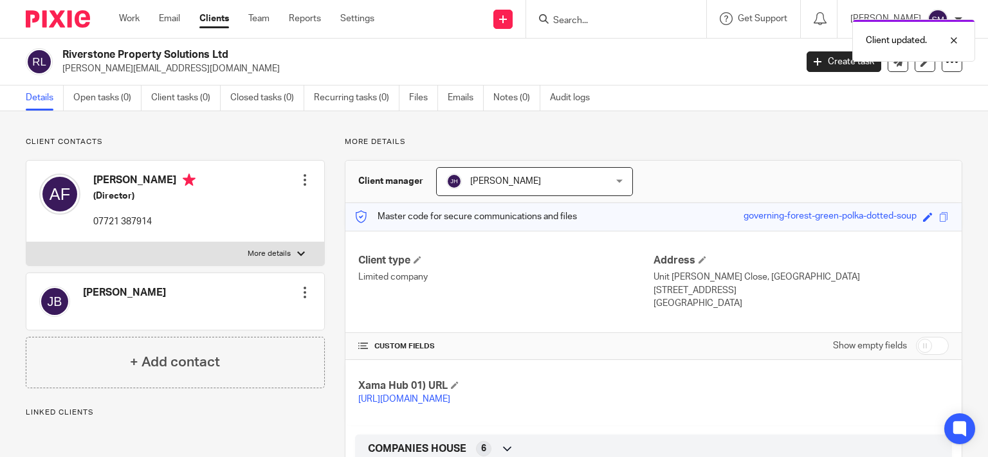
click at [223, 256] on label "More details" at bounding box center [175, 254] width 298 height 23
click at [26, 243] on input "More details" at bounding box center [26, 242] width 1 height 1
checkbox input "true"
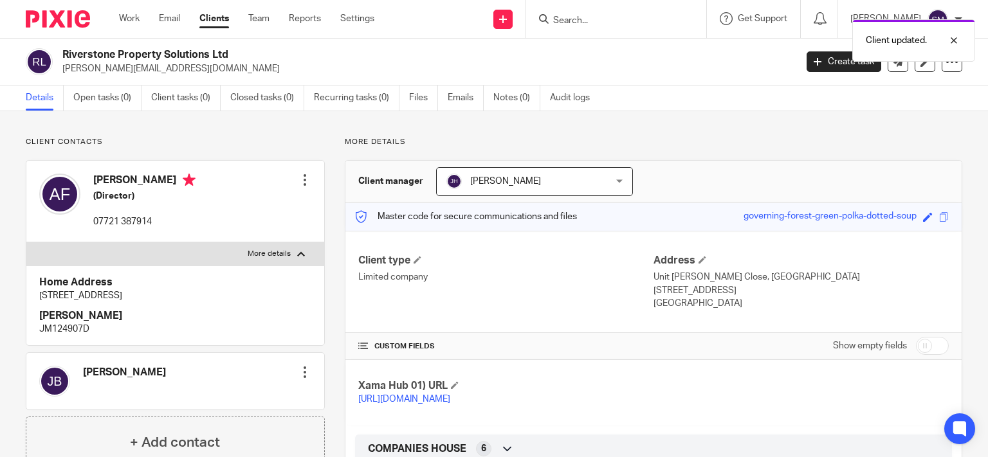
drag, startPoint x: 0, startPoint y: 0, endPoint x: 264, endPoint y: 204, distance: 333.4
click at [224, 255] on label "More details" at bounding box center [175, 254] width 298 height 23
click at [305, 179] on div at bounding box center [305, 180] width 13 height 13
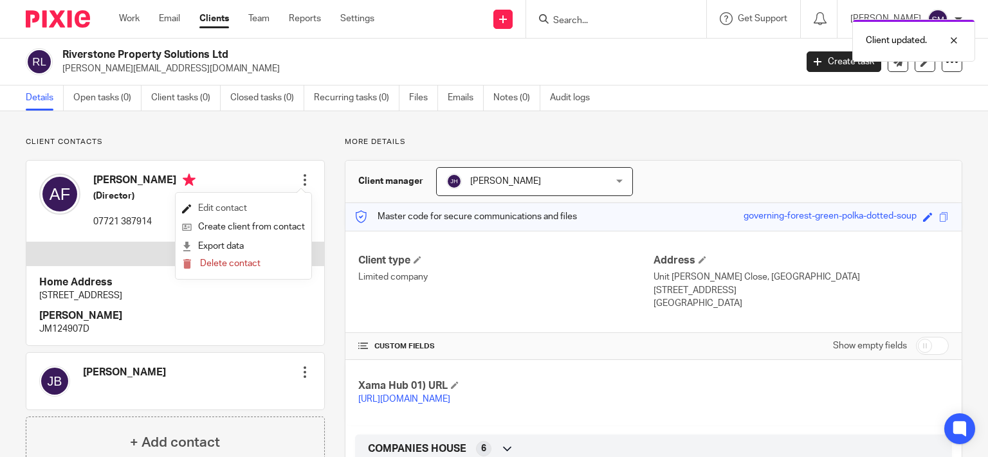
click at [254, 208] on link "Edit contact" at bounding box center [243, 208] width 123 height 19
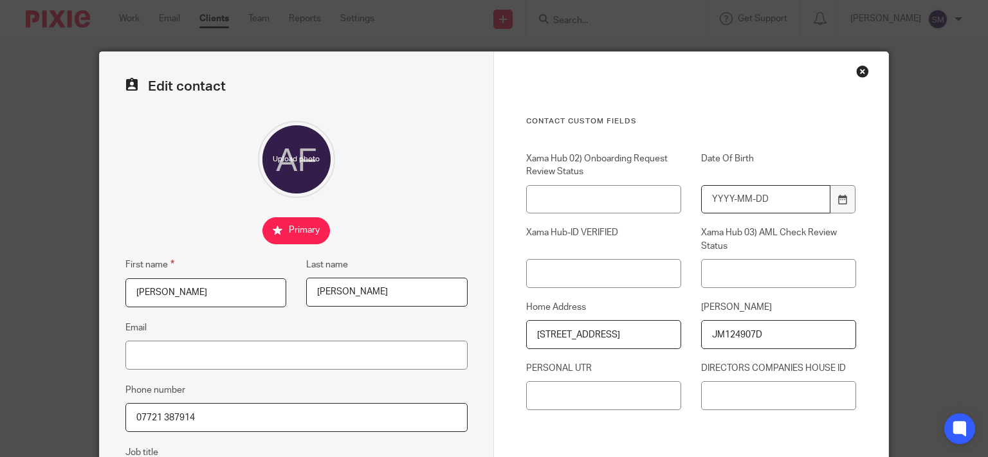
click at [736, 199] on input "Date Of Birth" at bounding box center [765, 199] width 129 height 29
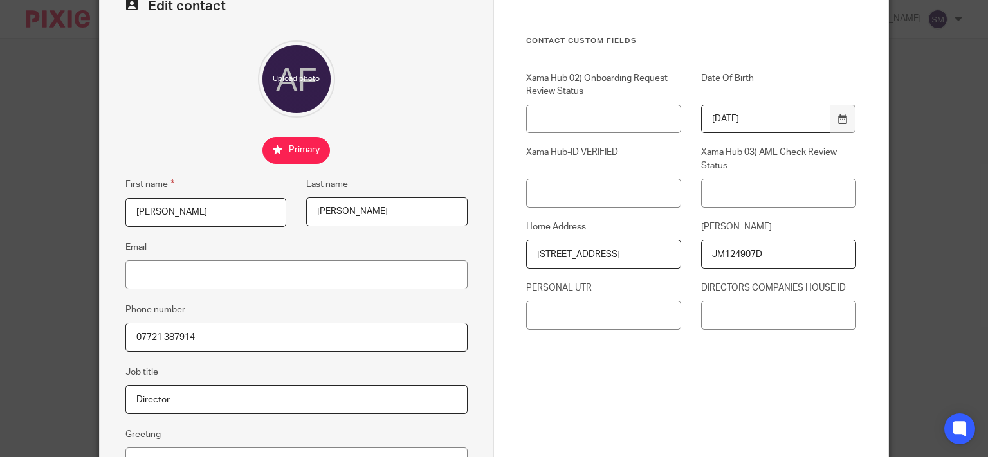
scroll to position [247, 0]
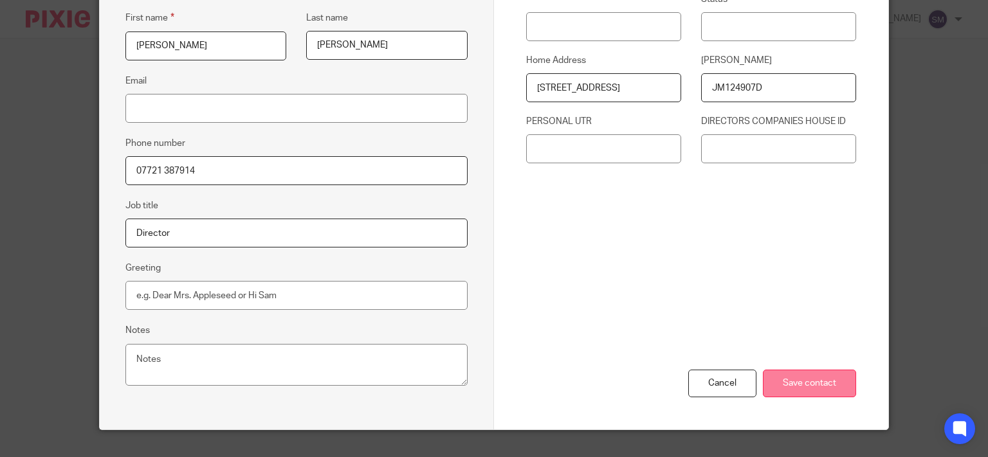
type input "[DATE]"
click at [827, 378] on input "Save contact" at bounding box center [809, 384] width 93 height 28
click at [812, 387] on input "Save contact" at bounding box center [809, 384] width 93 height 28
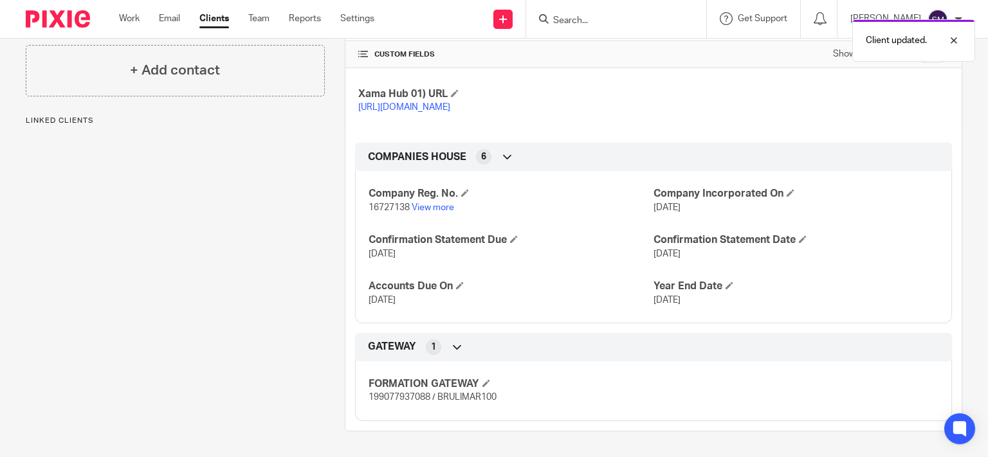
scroll to position [304, 0]
click at [430, 208] on link "View more" at bounding box center [433, 207] width 42 height 9
click at [436, 213] on p "16727138 View more" at bounding box center [511, 207] width 285 height 13
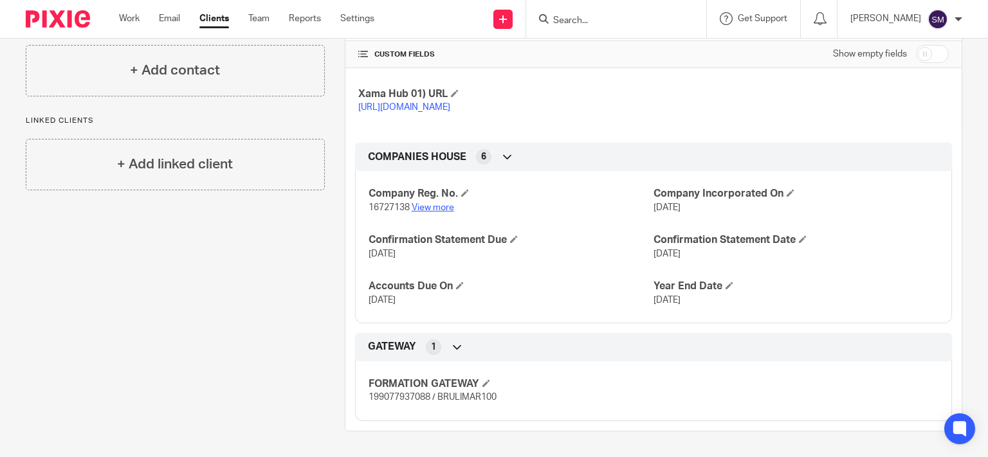
click at [438, 207] on link "View more" at bounding box center [433, 207] width 42 height 9
click at [562, 17] on input "Search" at bounding box center [610, 21] width 116 height 12
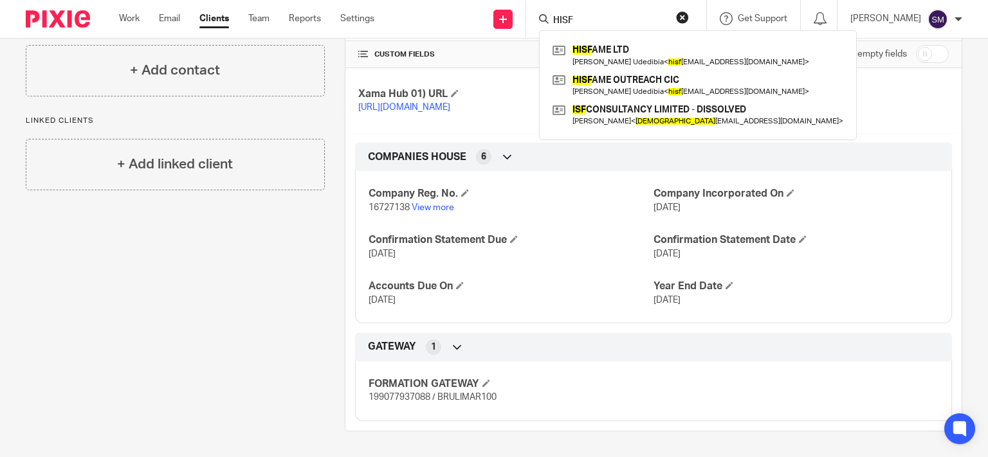
type input "HISF"
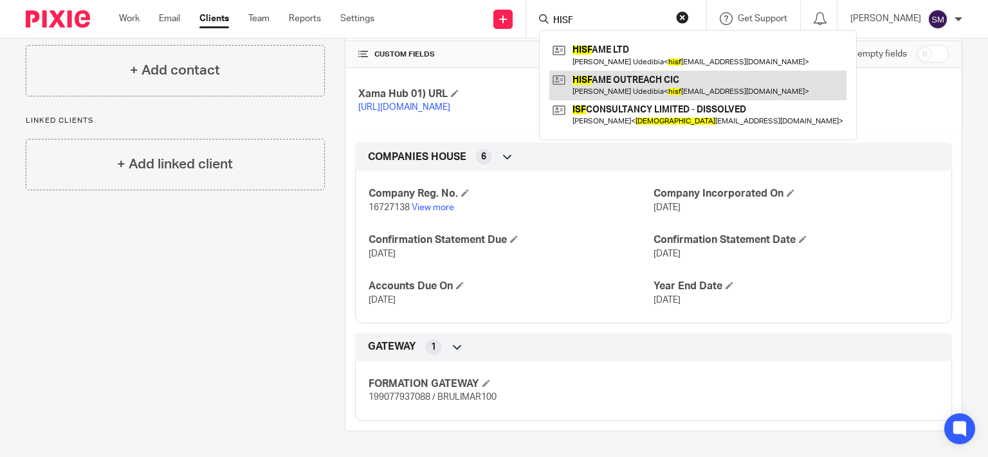
click at [614, 82] on link at bounding box center [697, 86] width 297 height 30
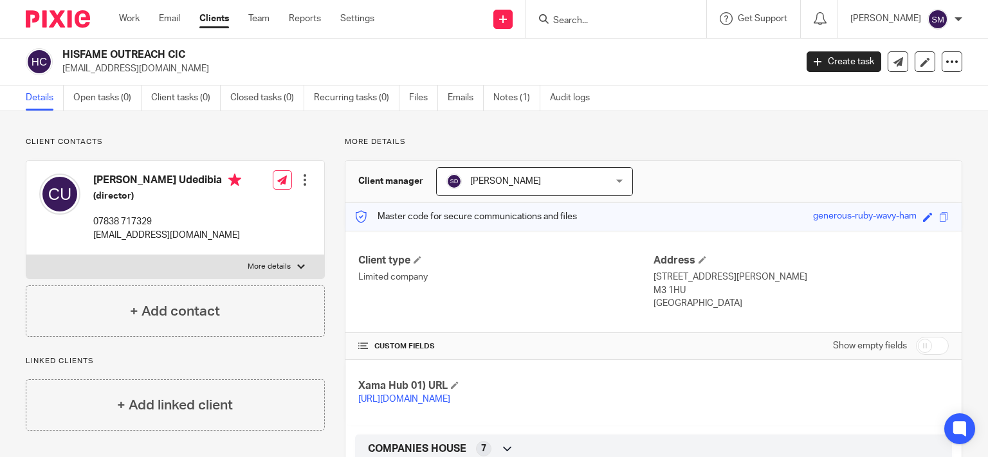
click at [545, 181] on span "[PERSON_NAME]" at bounding box center [521, 181] width 149 height 27
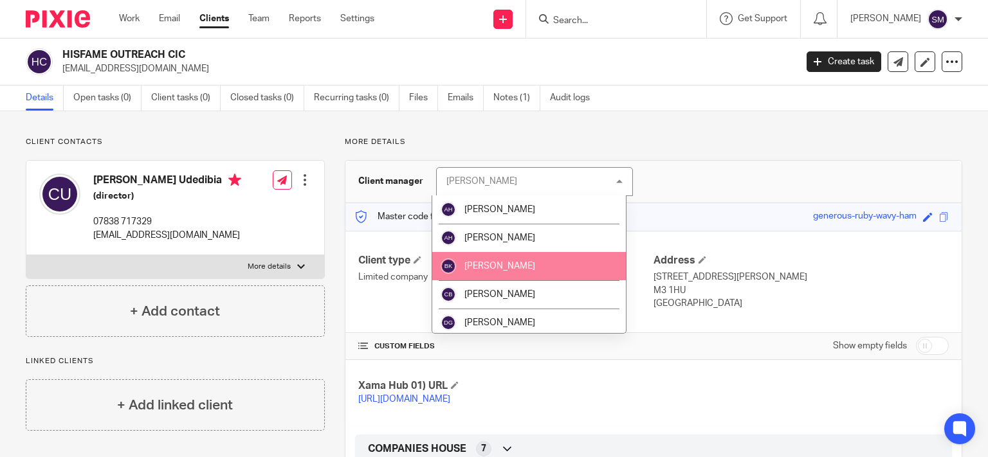
scroll to position [62, 0]
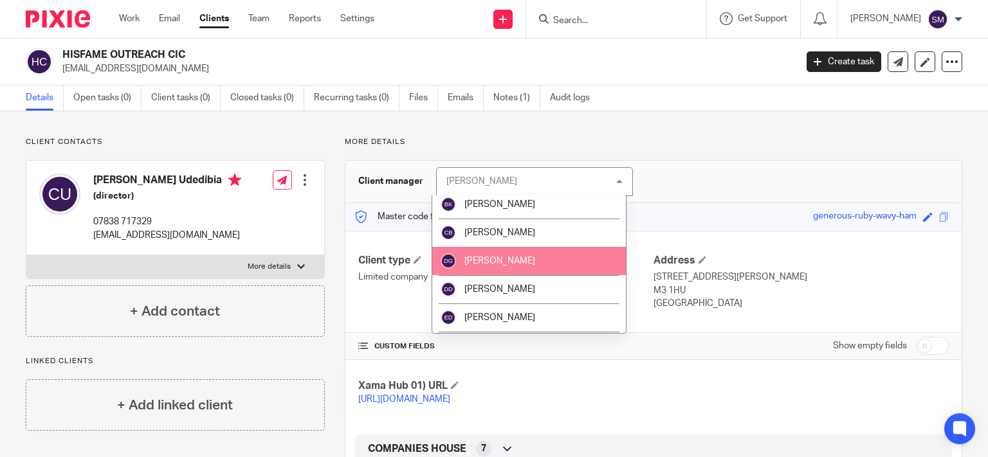
click at [519, 266] on span "[PERSON_NAME]" at bounding box center [500, 261] width 71 height 9
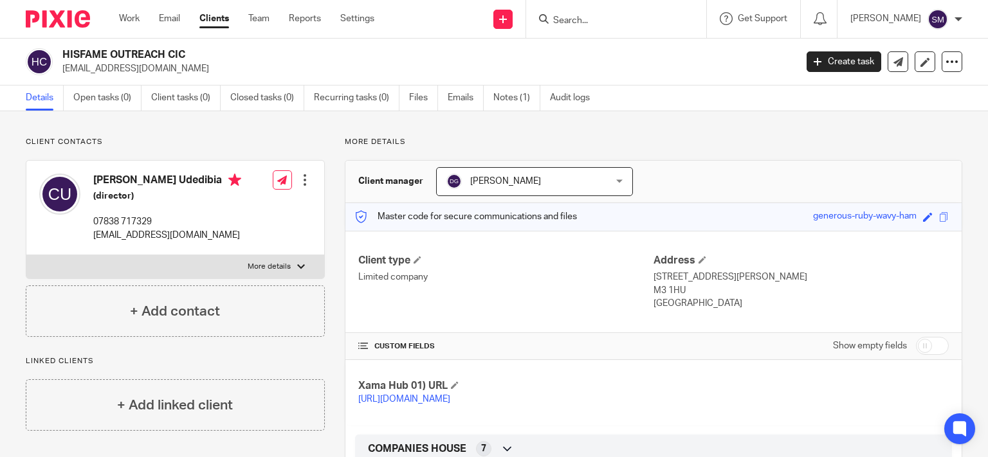
click at [608, 16] on input "Search" at bounding box center [610, 21] width 116 height 12
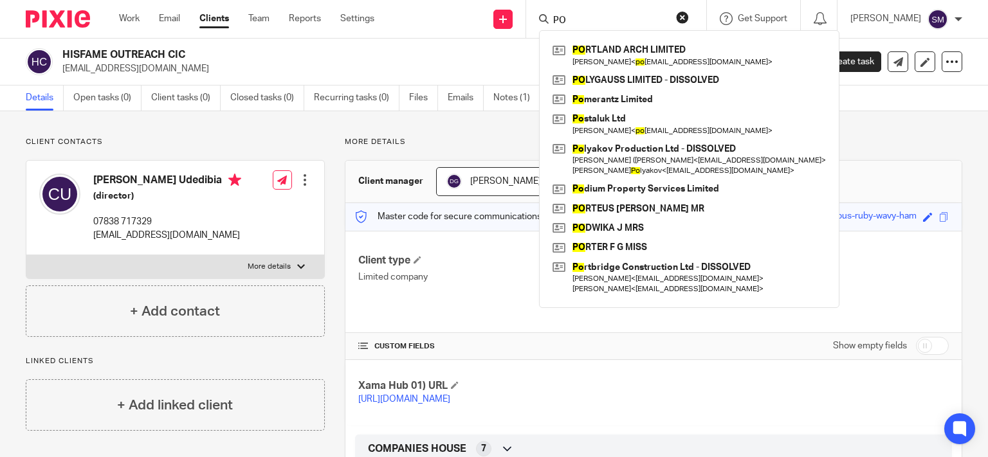
type input "P"
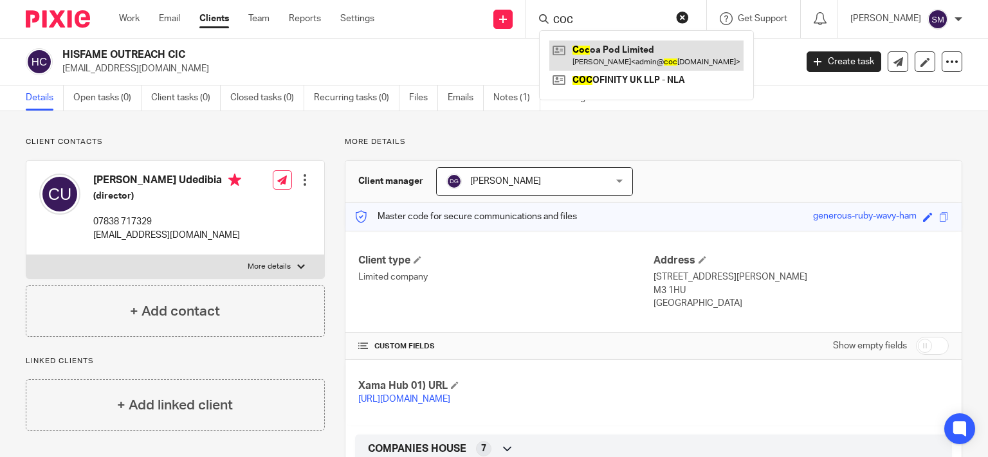
type input "COC"
click at [622, 51] on link at bounding box center [646, 56] width 194 height 30
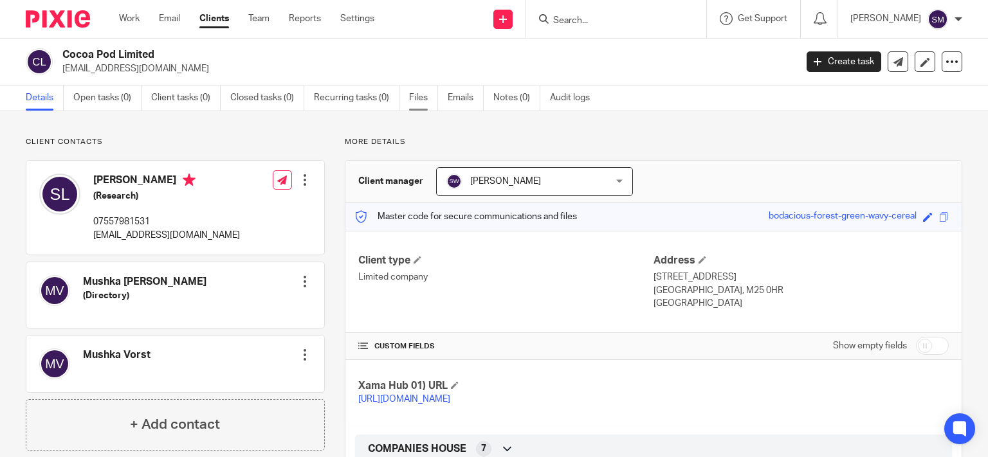
click at [425, 97] on link "Files" at bounding box center [423, 98] width 29 height 25
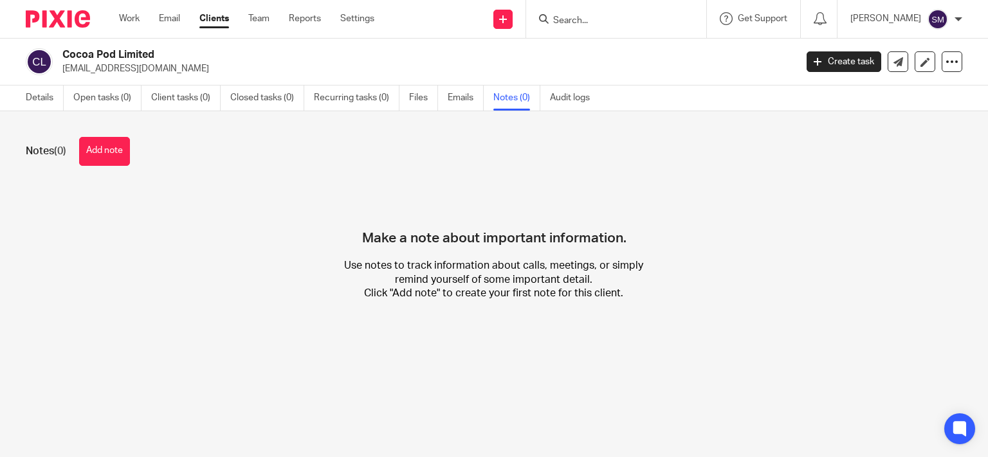
click at [35, 98] on link "Details" at bounding box center [45, 98] width 38 height 25
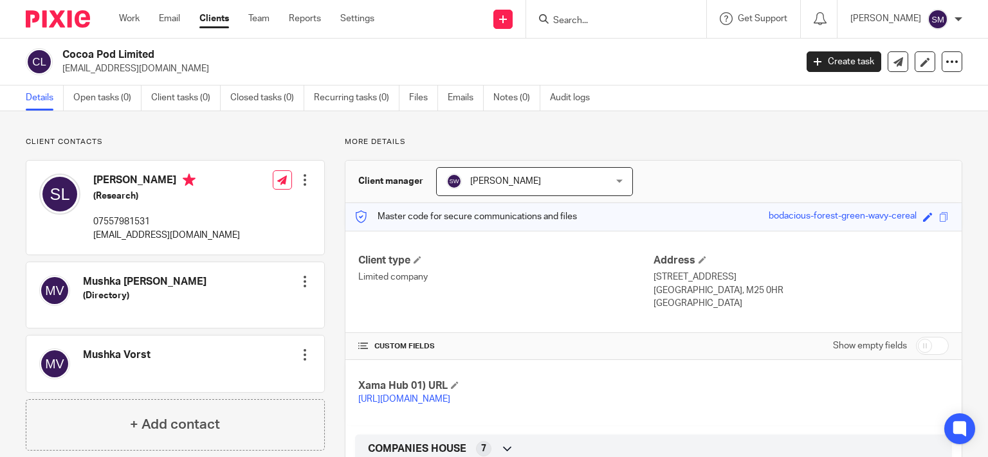
click at [580, 20] on input "Search" at bounding box center [610, 21] width 116 height 12
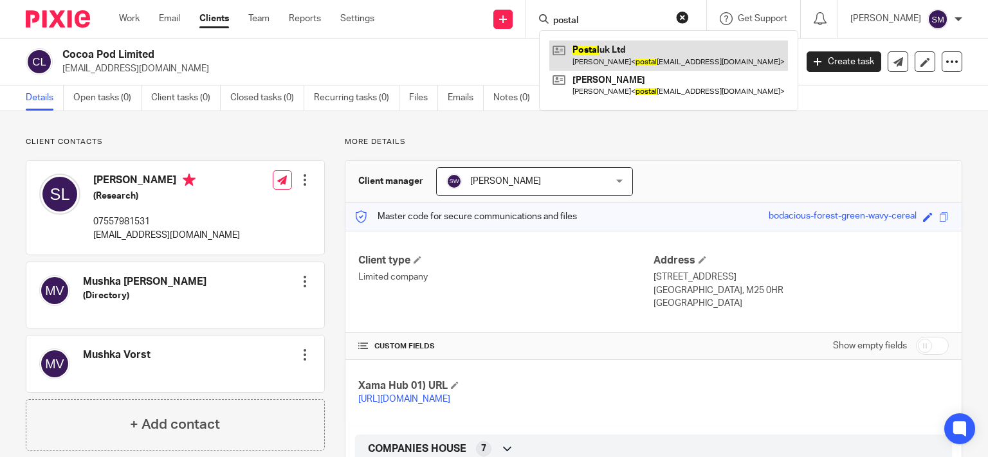
type input "postal"
click at [672, 62] on link at bounding box center [668, 56] width 239 height 30
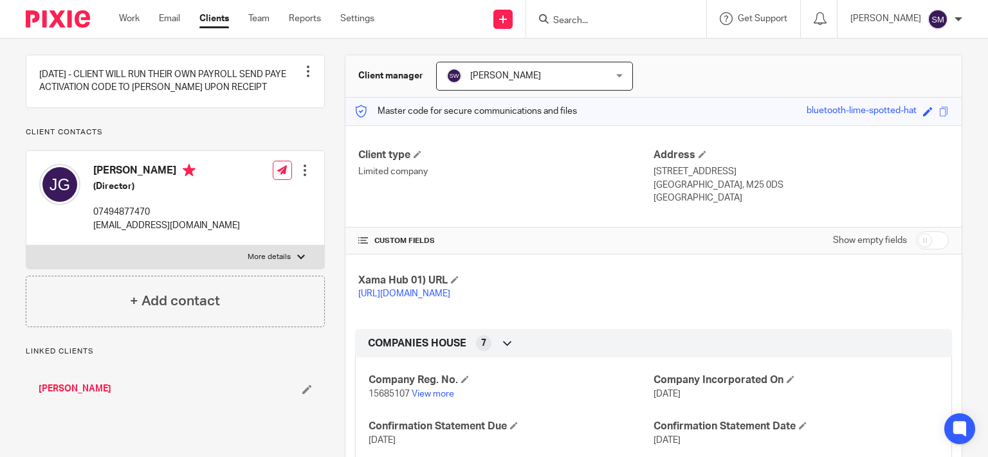
scroll to position [185, 0]
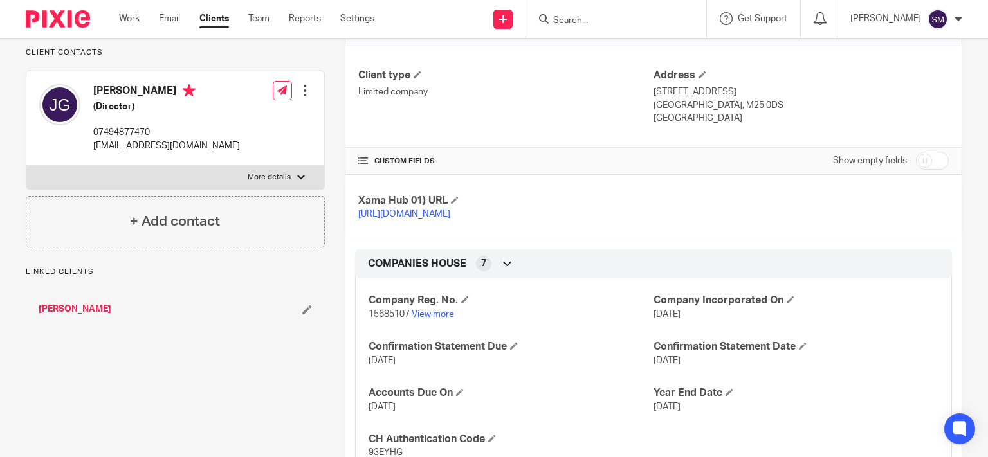
click at [216, 189] on label "More details" at bounding box center [175, 177] width 298 height 23
click at [26, 166] on input "More details" at bounding box center [26, 165] width 1 height 1
checkbox input "true"
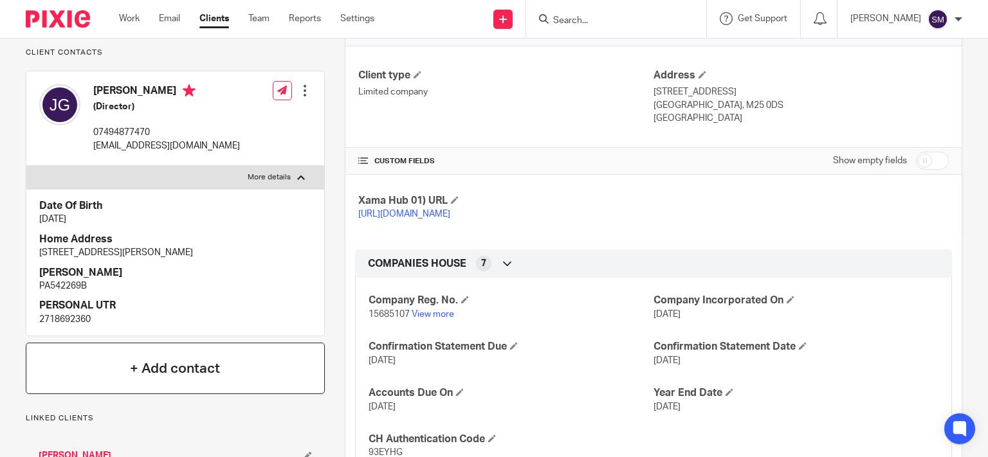
click at [142, 371] on h4 "+ Add contact" at bounding box center [175, 369] width 90 height 20
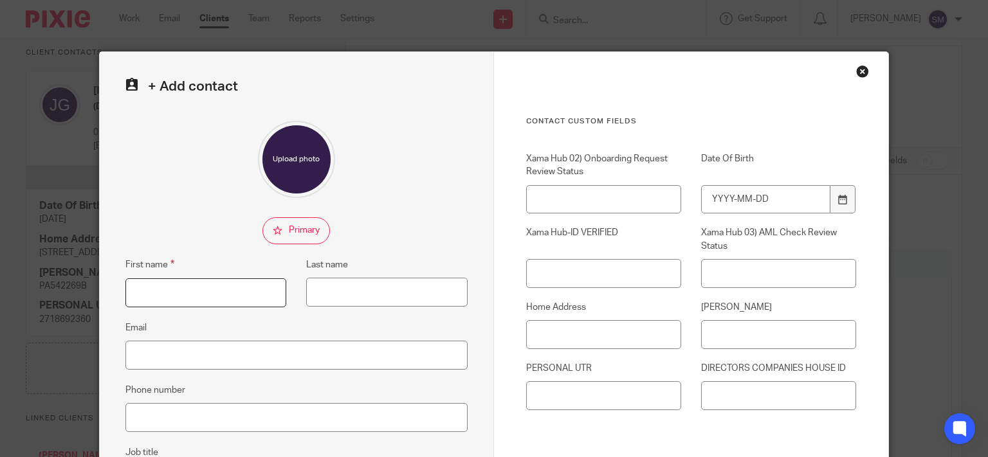
click at [208, 290] on input "First name" at bounding box center [205, 293] width 161 height 29
paste input "Ilana Rivka Geller"
type input "Ilana Rivka Geller"
paste input "Ilana Rivka Geller"
type input "Ilana Rivka Geller"
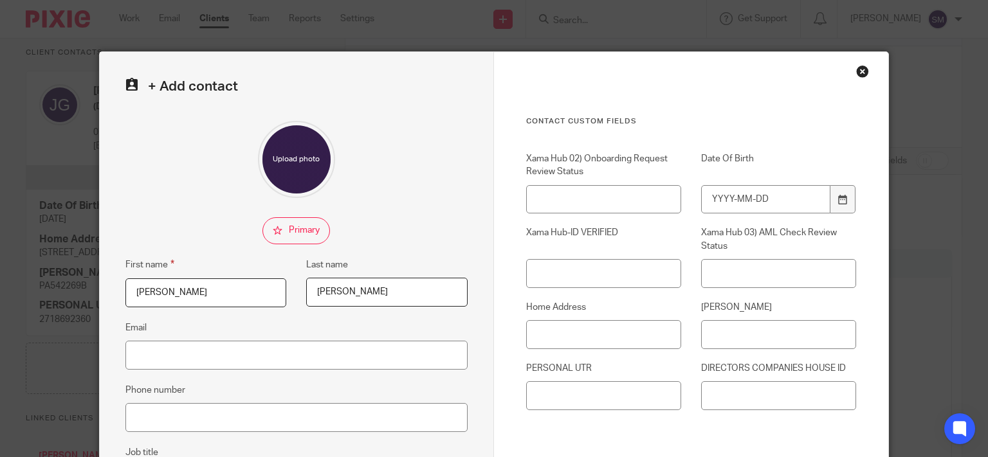
drag, startPoint x: 205, startPoint y: 290, endPoint x: 175, endPoint y: 291, distance: 29.6
click at [175, 291] on input "Ilana Rivka Geller" at bounding box center [205, 293] width 161 height 29
type input "Ilana Rivka"
drag, startPoint x: 356, startPoint y: 293, endPoint x: 274, endPoint y: 293, distance: 82.4
click at [306, 293] on input "Ilana Rivka Geller" at bounding box center [386, 292] width 161 height 29
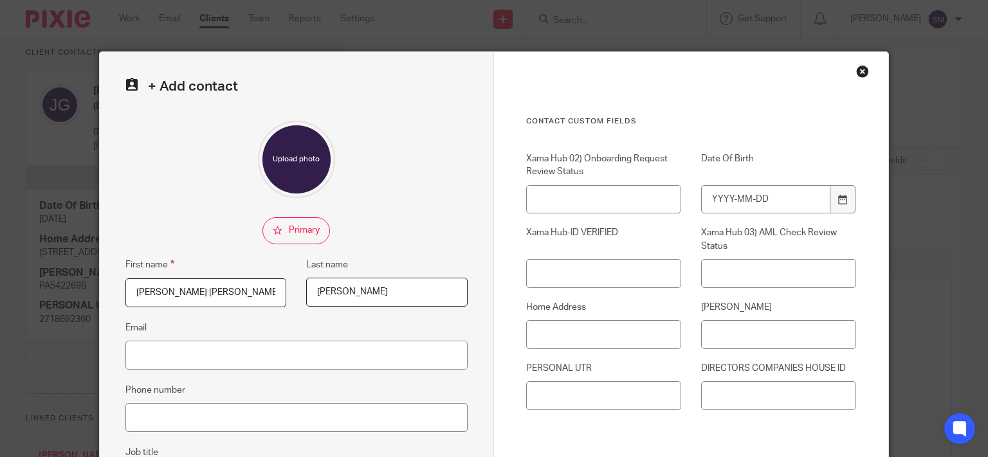
type input "Geller"
click at [170, 348] on input "Email" at bounding box center [296, 355] width 342 height 29
click at [778, 196] on input "Date Of Birth" at bounding box center [765, 199] width 129 height 29
type input "1995-01-01"
click at [759, 329] on input "[PERSON_NAME]" at bounding box center [778, 334] width 155 height 29
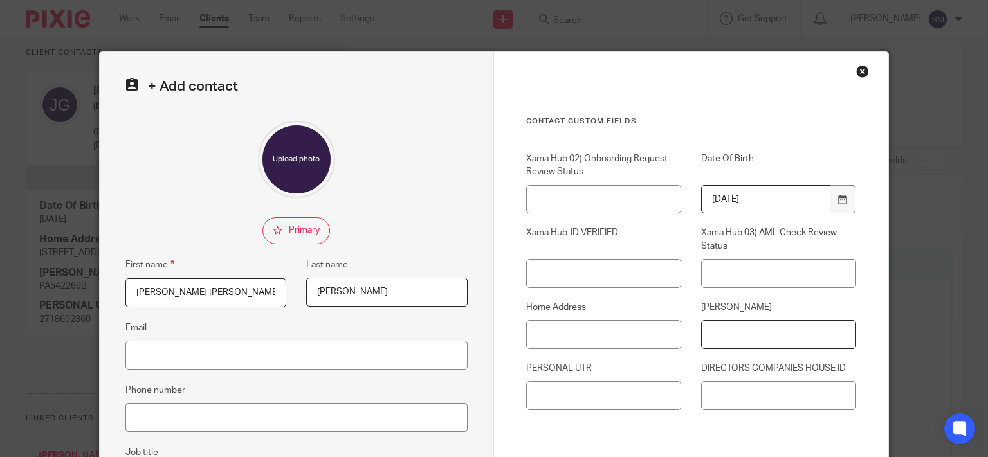
paste input "JZ796733B"
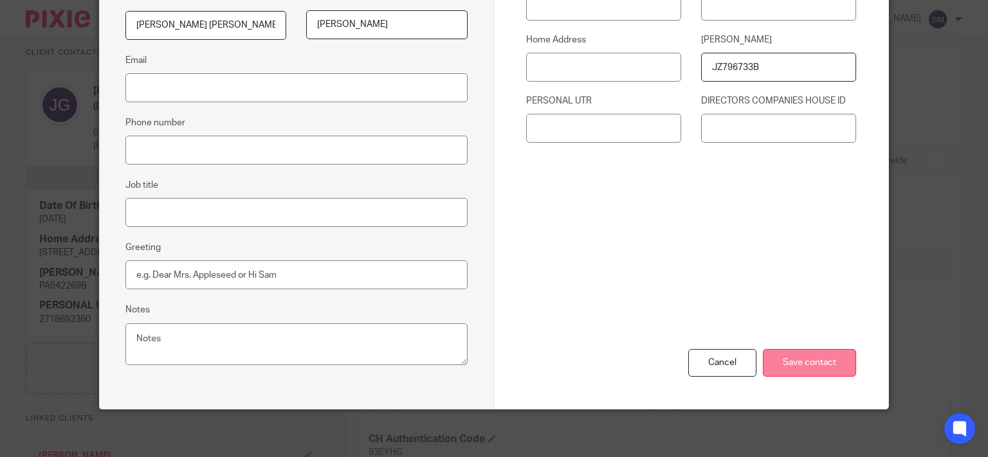
type input "JZ796733B"
click at [806, 358] on input "Save contact" at bounding box center [809, 363] width 93 height 28
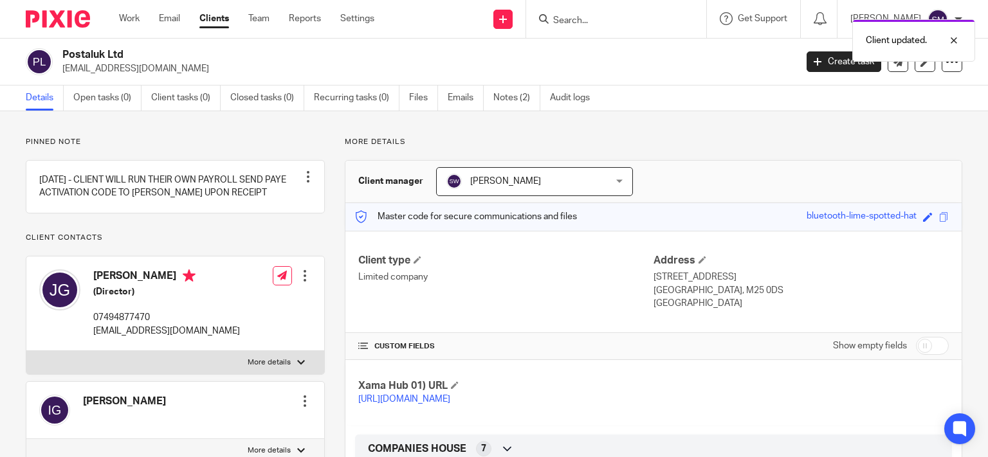
scroll to position [247, 0]
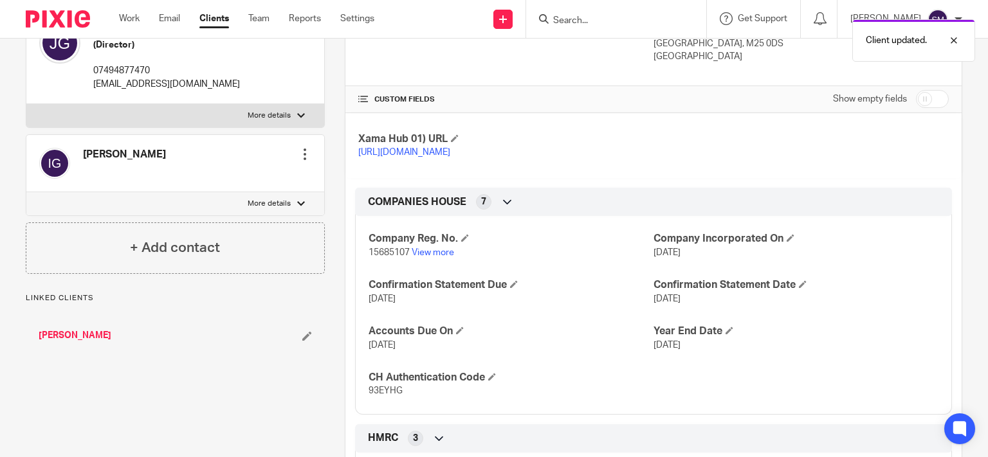
click at [392, 257] on span "15685107" at bounding box center [389, 252] width 41 height 9
copy p "15685107"
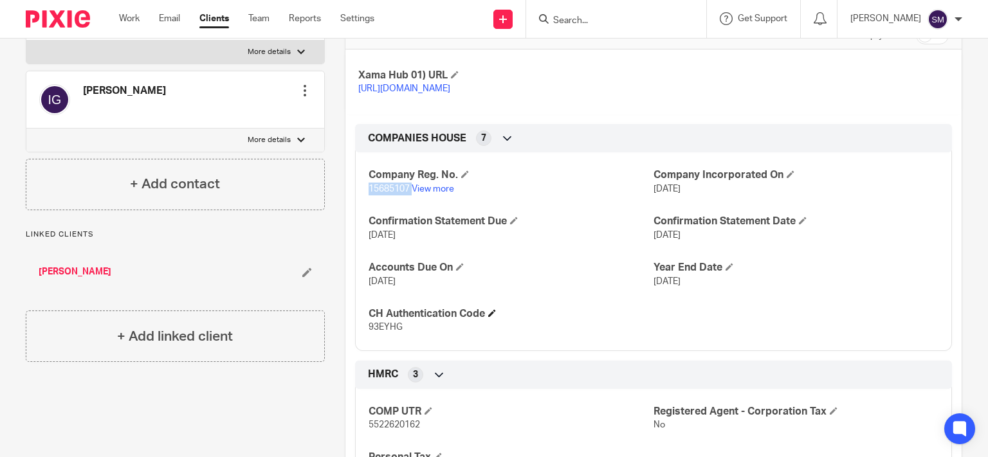
scroll to position [309, 0]
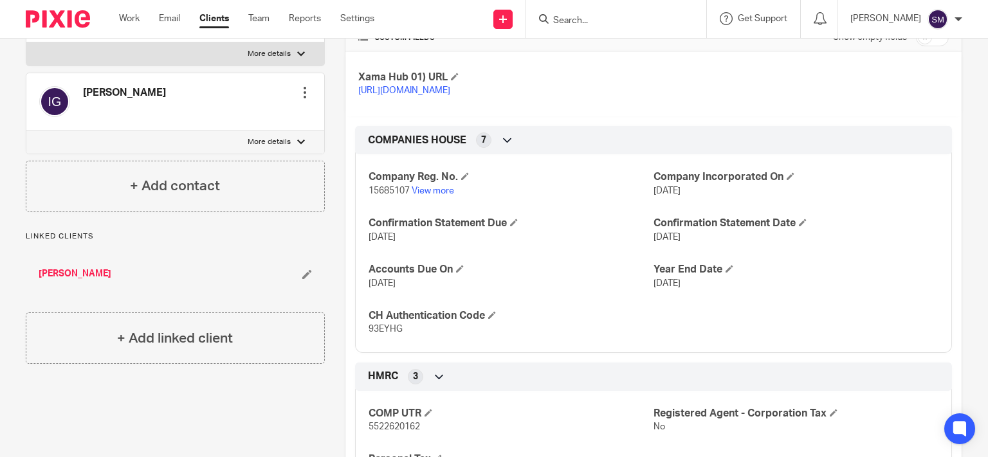
click at [378, 334] on span "93EYHG" at bounding box center [386, 329] width 34 height 9
copy span "93EYHG"
click at [443, 196] on link "View more" at bounding box center [433, 191] width 42 height 9
drag, startPoint x: 136, startPoint y: 106, endPoint x: 79, endPoint y: 100, distance: 56.9
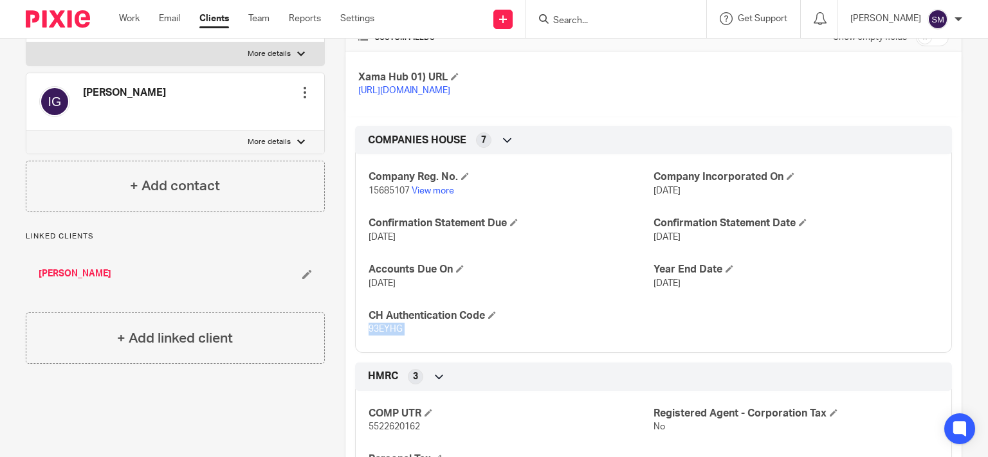
click at [79, 100] on div "[PERSON_NAME]" at bounding box center [102, 102] width 127 height 44
copy h4 "[PERSON_NAME] [PERSON_NAME]"
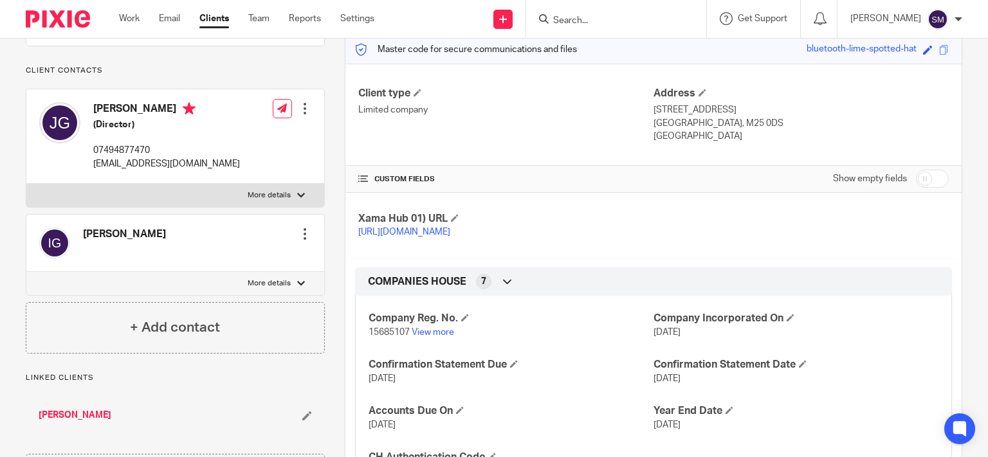
scroll to position [124, 0]
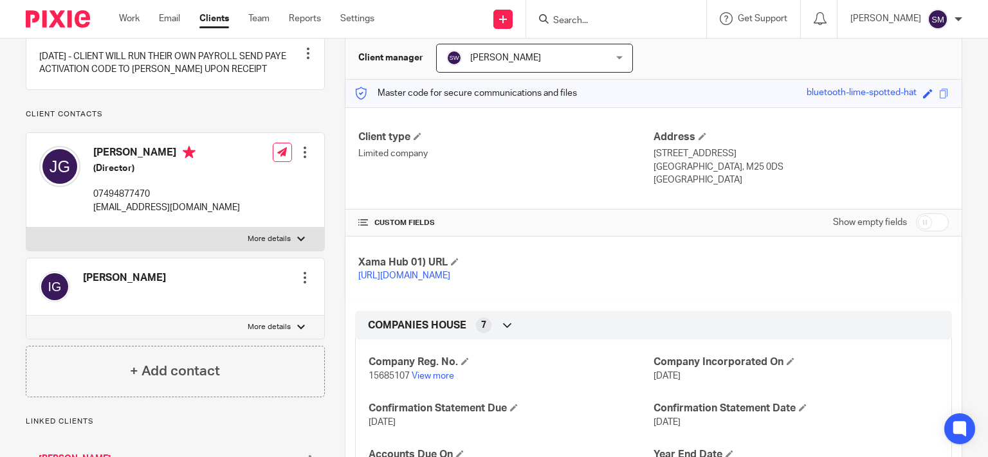
click at [277, 333] on p "More details" at bounding box center [269, 327] width 43 height 10
click at [26, 316] on input "More details" at bounding box center [26, 315] width 1 height 1
checkbox input "true"
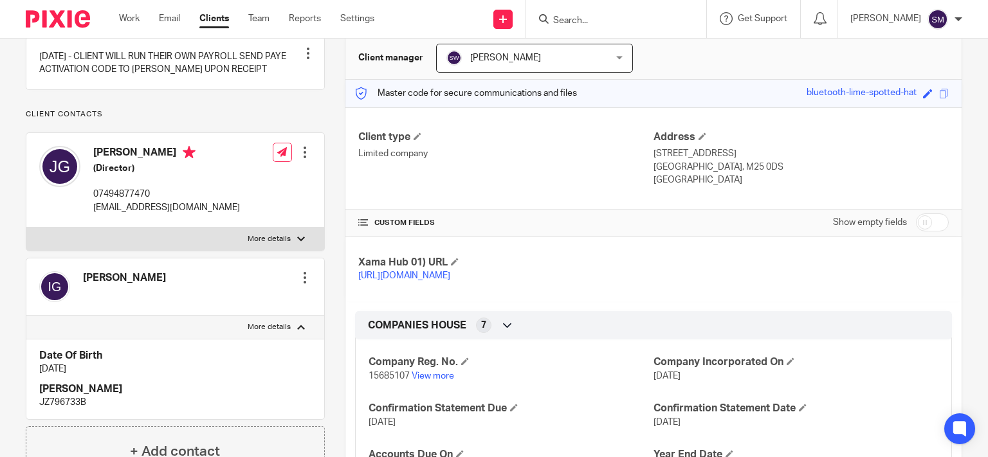
click at [298, 221] on div "Edit contact Create client from contact Export data Delete contact" at bounding box center [292, 180] width 39 height 81
click at [302, 246] on label "More details" at bounding box center [175, 239] width 298 height 23
click at [26, 228] on input "More details" at bounding box center [26, 227] width 1 height 1
checkbox input "true"
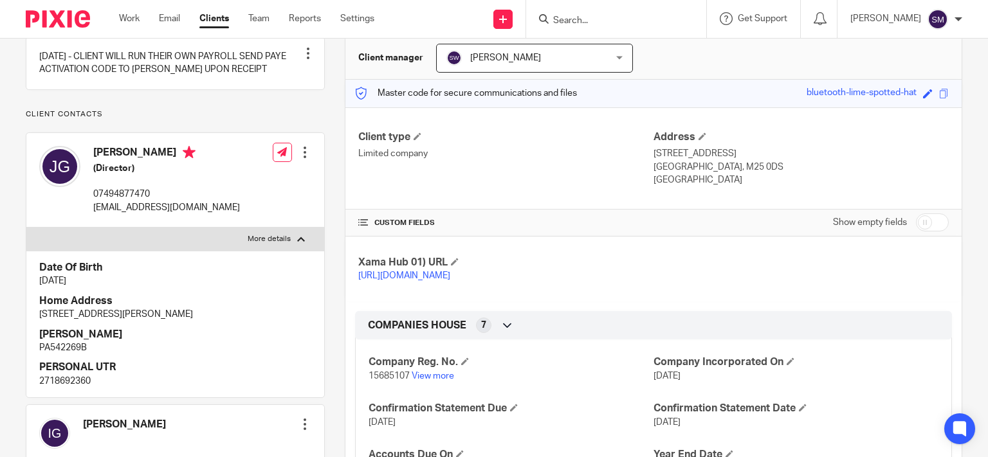
drag, startPoint x: 273, startPoint y: 326, endPoint x: 234, endPoint y: 326, distance: 39.3
click at [233, 321] on p "[STREET_ADDRESS][PERSON_NAME]" at bounding box center [175, 314] width 272 height 13
copy p "M25 0DS"
click at [390, 381] on span "15685107" at bounding box center [389, 376] width 41 height 9
click at [391, 381] on span "15685107" at bounding box center [389, 376] width 41 height 9
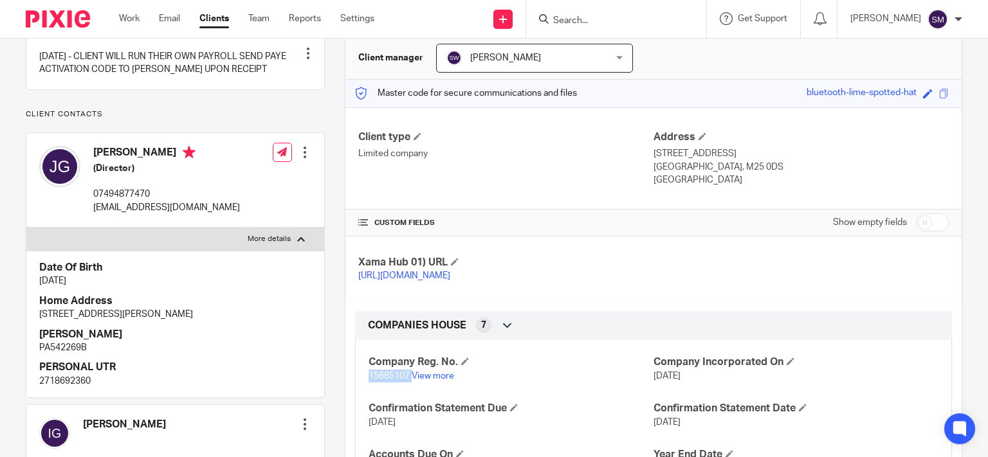
drag, startPoint x: 391, startPoint y: 392, endPoint x: 396, endPoint y: 387, distance: 7.3
copy p "15685107"
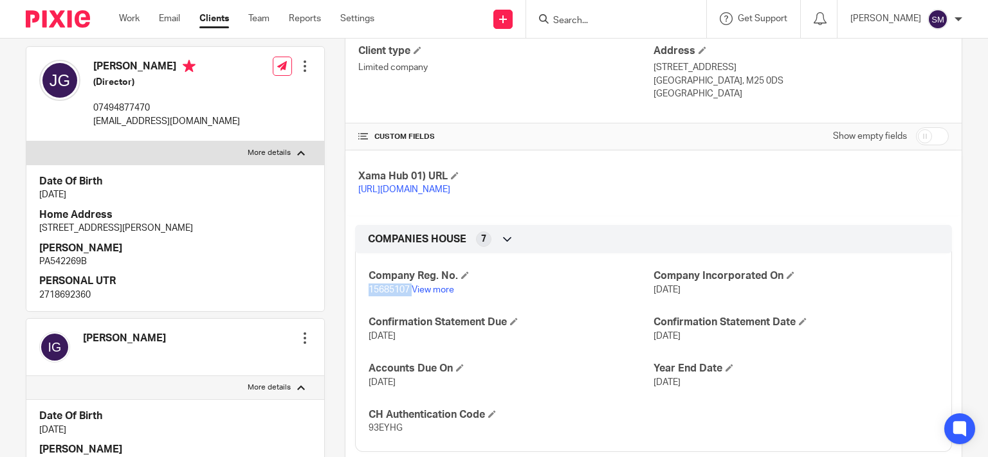
scroll to position [309, 0]
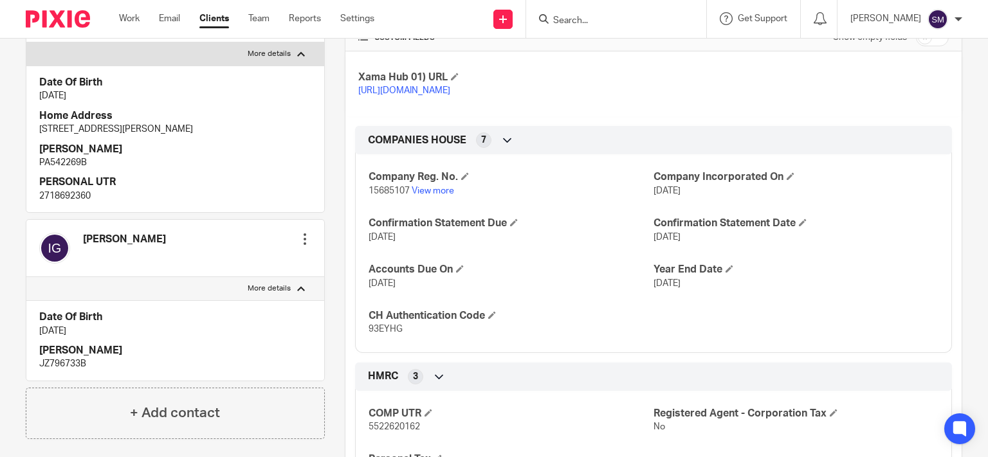
click at [374, 334] on span "93EYHG" at bounding box center [386, 329] width 34 height 9
copy span "93EYHG"
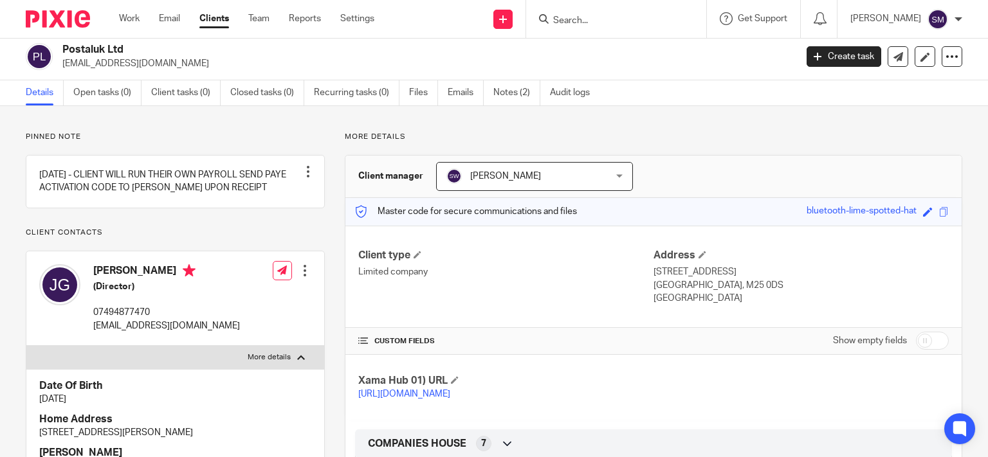
scroll to position [0, 0]
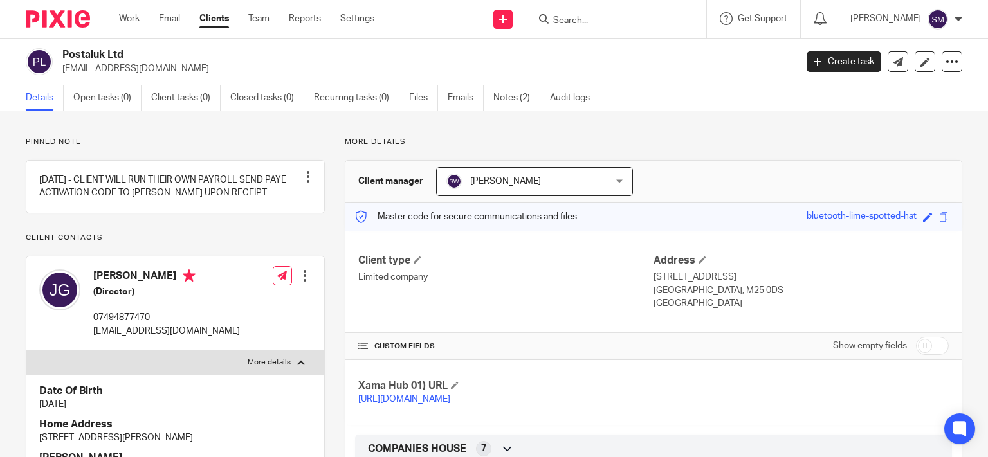
click at [582, 12] on form at bounding box center [620, 19] width 137 height 16
click at [582, 13] on form at bounding box center [620, 19] width 137 height 16
click at [582, 19] on input "Search" at bounding box center [610, 21] width 116 height 12
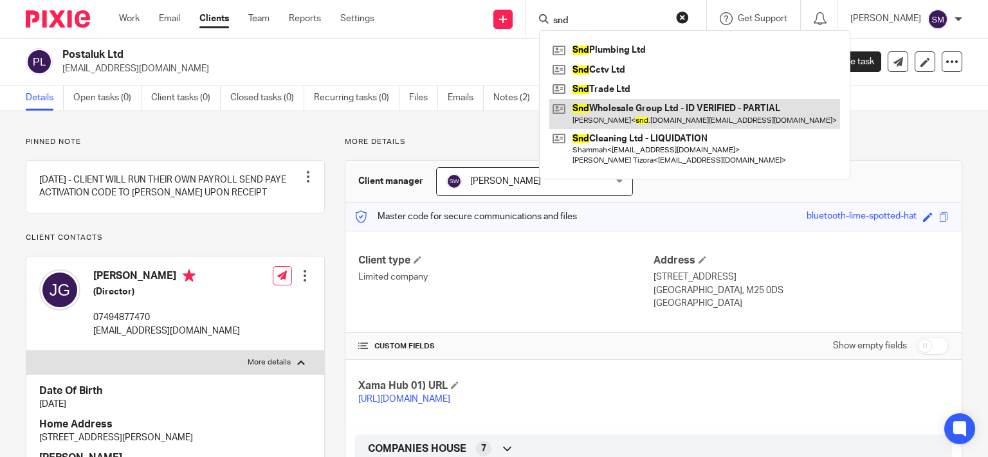
type input "snd"
click at [634, 112] on link at bounding box center [694, 114] width 291 height 30
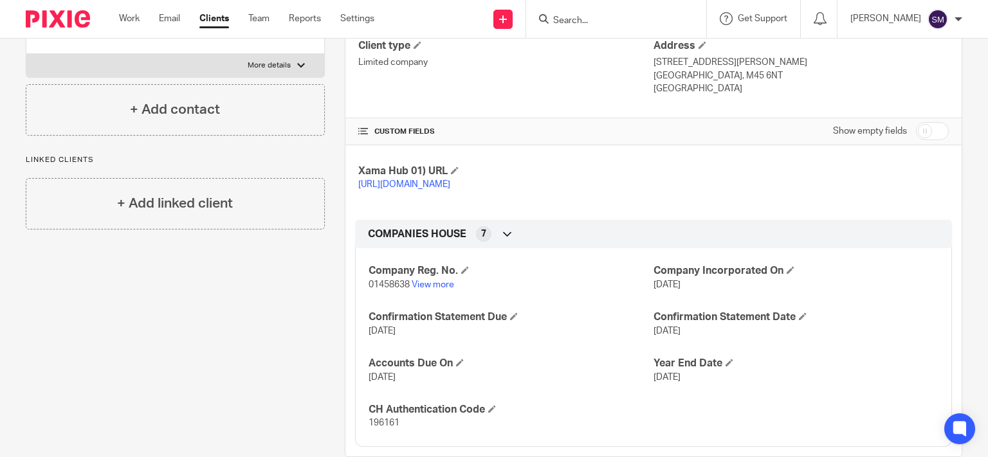
scroll to position [247, 0]
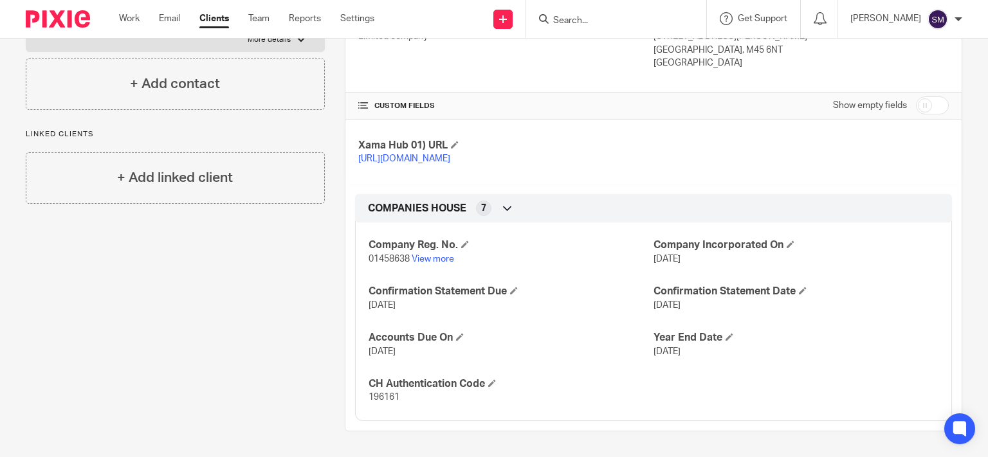
click at [381, 264] on span "01458638" at bounding box center [389, 259] width 41 height 9
copy p "01458638"
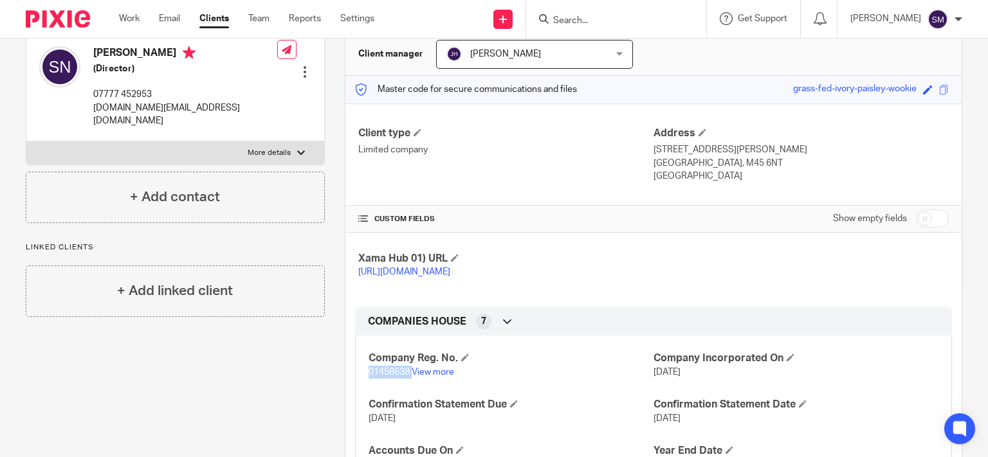
scroll to position [265, 0]
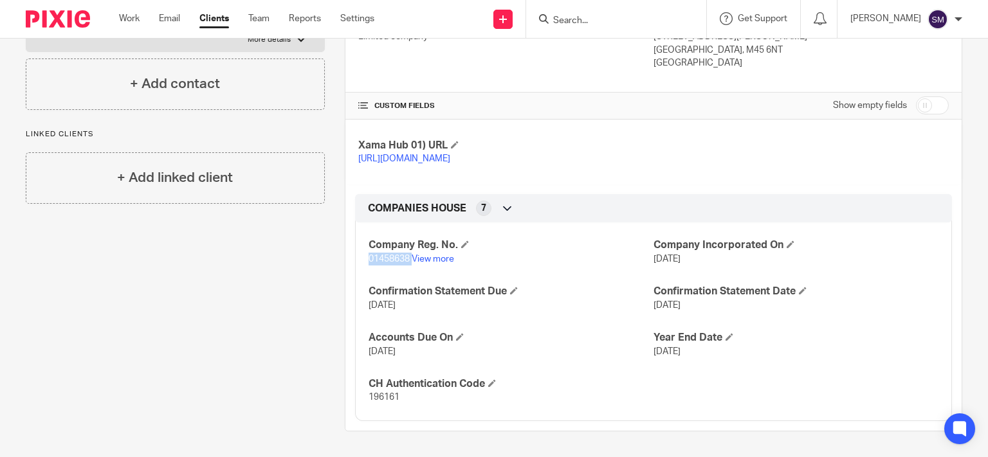
click at [436, 255] on p "01458638 View more" at bounding box center [511, 259] width 285 height 13
click at [434, 261] on link "View more" at bounding box center [433, 259] width 42 height 9
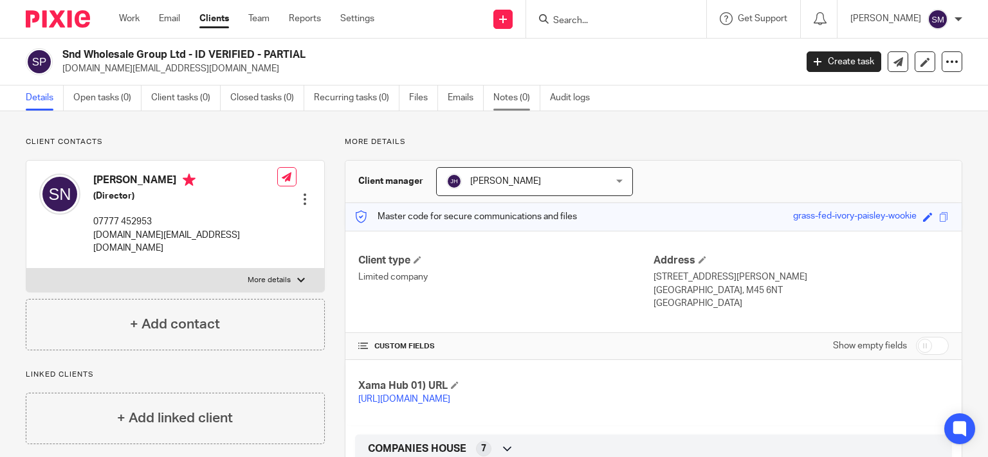
click at [508, 101] on link "Notes (0)" at bounding box center [516, 98] width 47 height 25
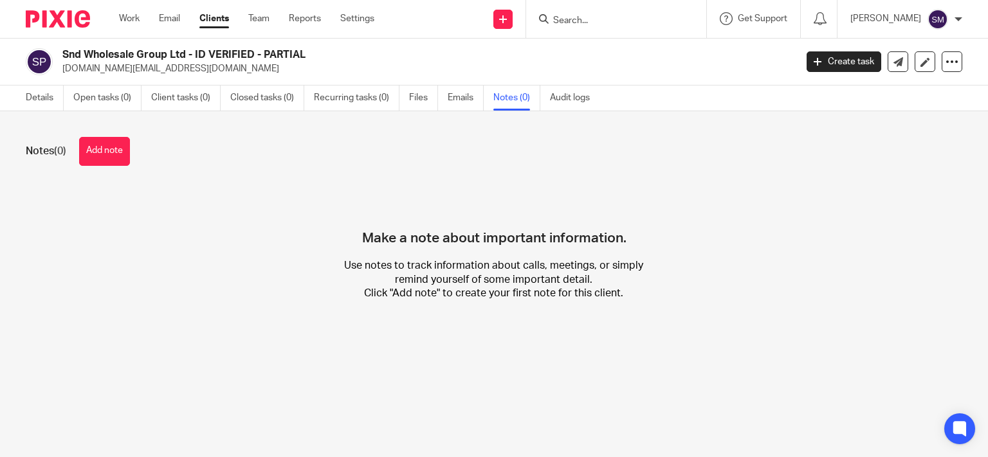
click at [107, 158] on button "Add note" at bounding box center [104, 151] width 51 height 29
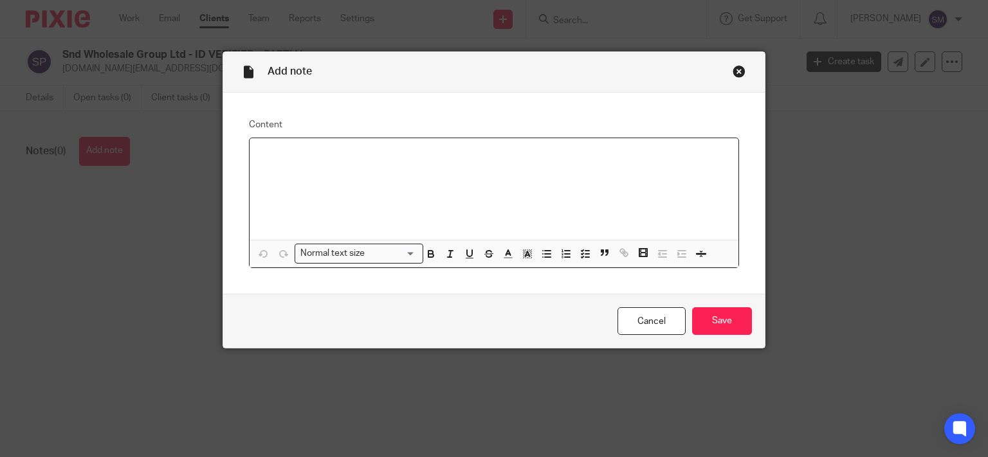
click at [398, 213] on div at bounding box center [495, 189] width 490 height 102
click at [706, 313] on input "Save" at bounding box center [722, 322] width 60 height 28
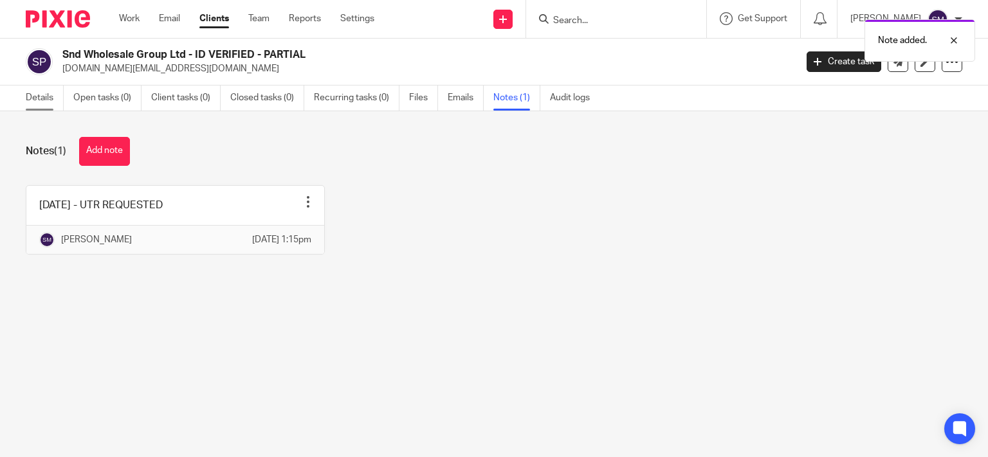
click at [26, 99] on link "Details" at bounding box center [45, 98] width 38 height 25
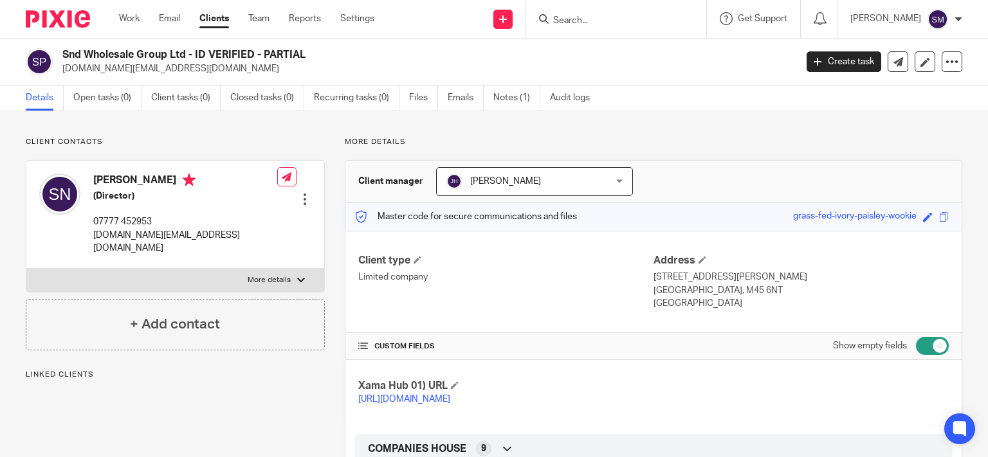
scroll to position [556, 0]
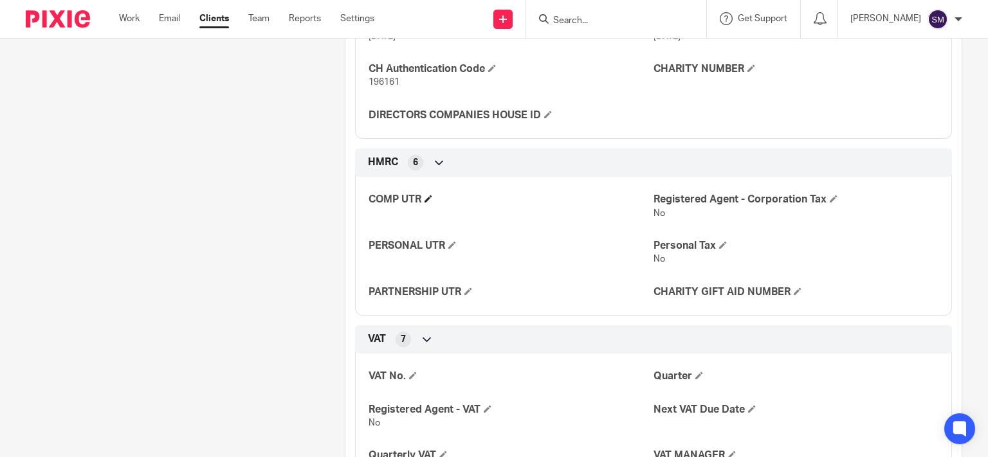
click at [434, 207] on h4 "COMP UTR" at bounding box center [511, 200] width 285 height 14
click at [419, 207] on h4 "COMP UTR" at bounding box center [511, 200] width 285 height 14
click at [427, 203] on span at bounding box center [429, 199] width 8 height 8
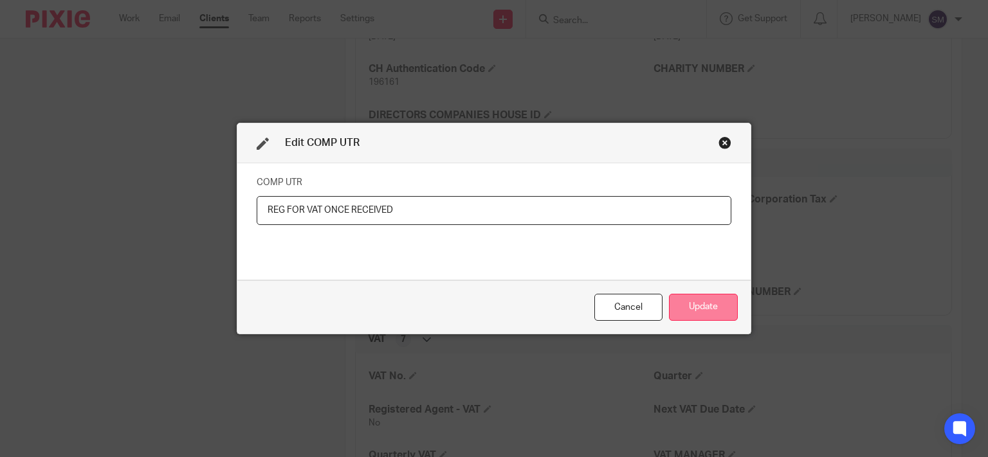
type input "REG FOR VAT ONCE RECEIVED"
click at [714, 317] on button "Update" at bounding box center [703, 308] width 69 height 28
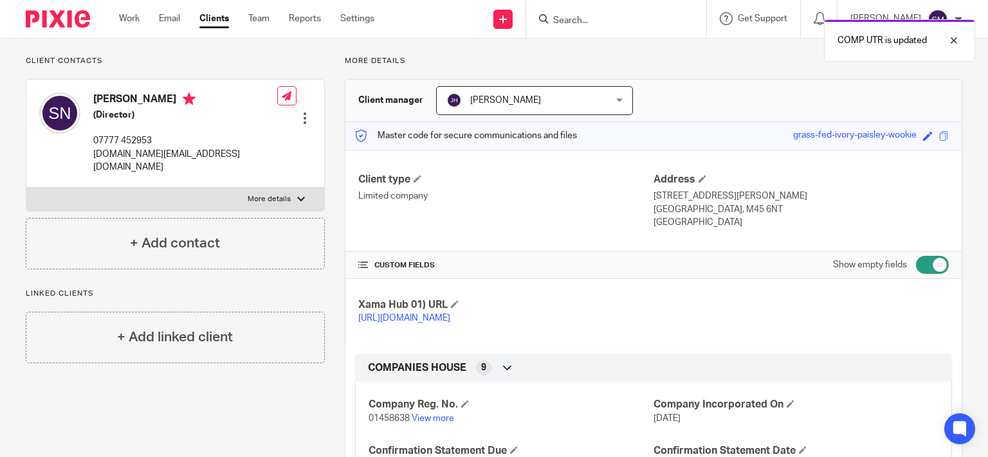
scroll to position [0, 0]
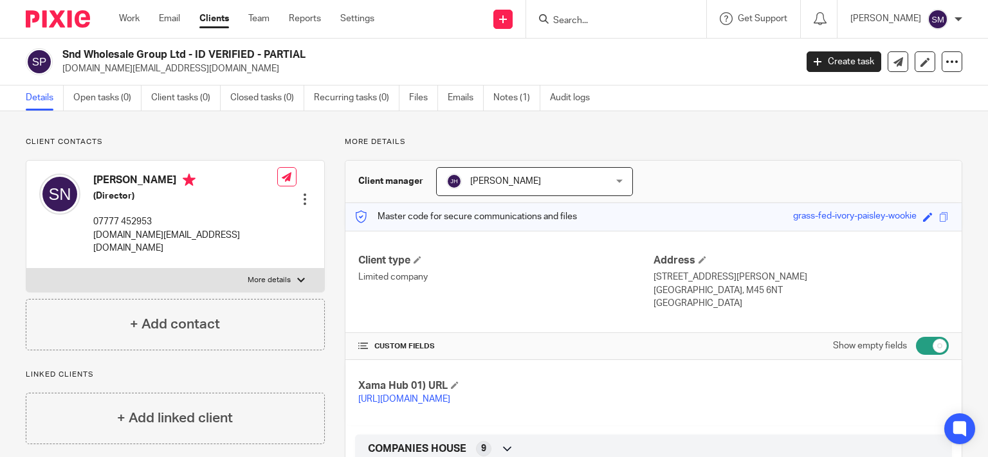
click at [275, 275] on p "More details" at bounding box center [269, 280] width 43 height 10
click at [26, 268] on input "More details" at bounding box center [26, 268] width 1 height 1
checkbox input "true"
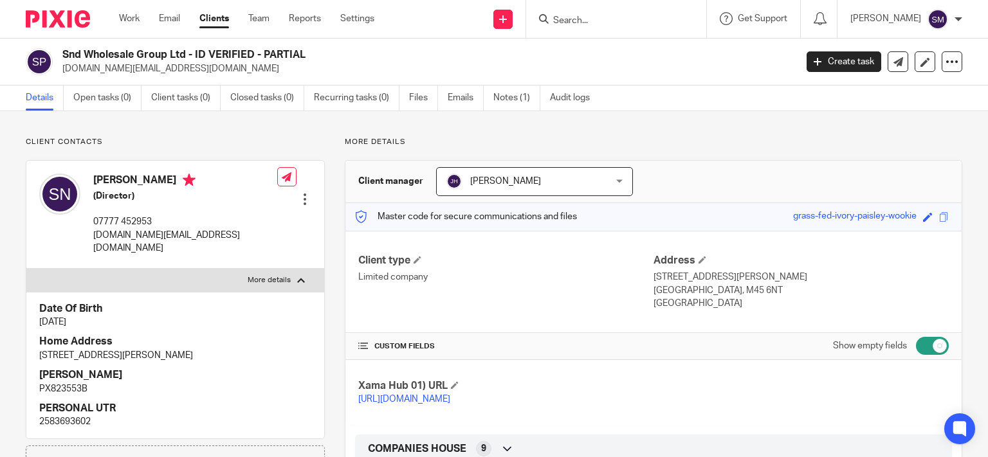
click at [578, 8] on div at bounding box center [616, 19] width 180 height 38
click at [566, 19] on input "Search" at bounding box center [610, 21] width 116 height 12
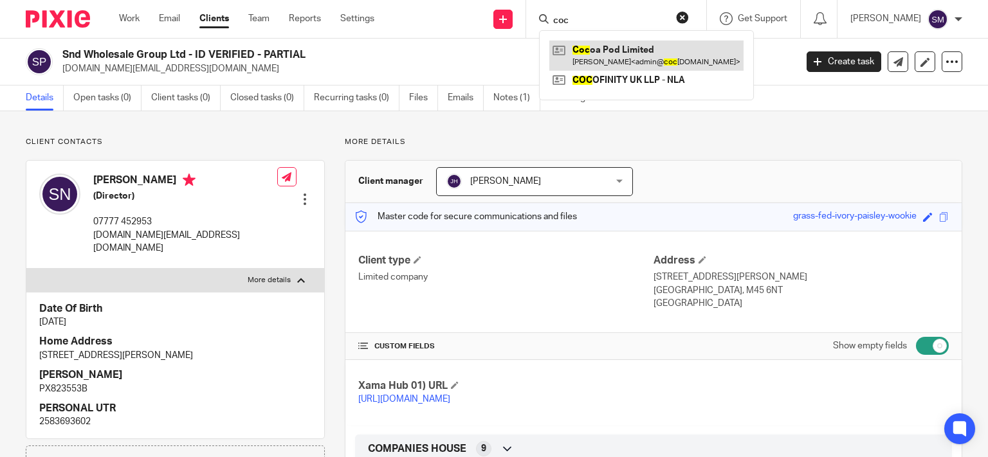
type input "coc"
click at [611, 58] on link at bounding box center [646, 56] width 194 height 30
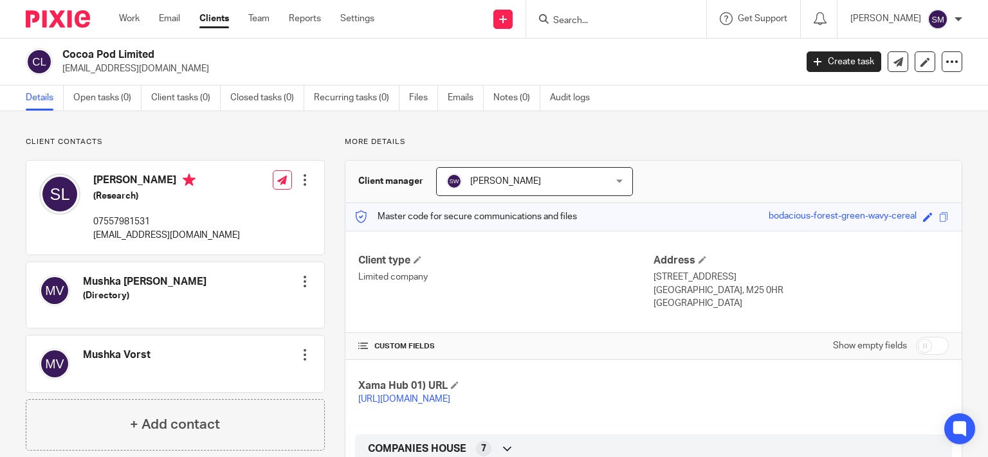
click at [925, 342] on input "checkbox" at bounding box center [932, 346] width 33 height 18
checkbox input "true"
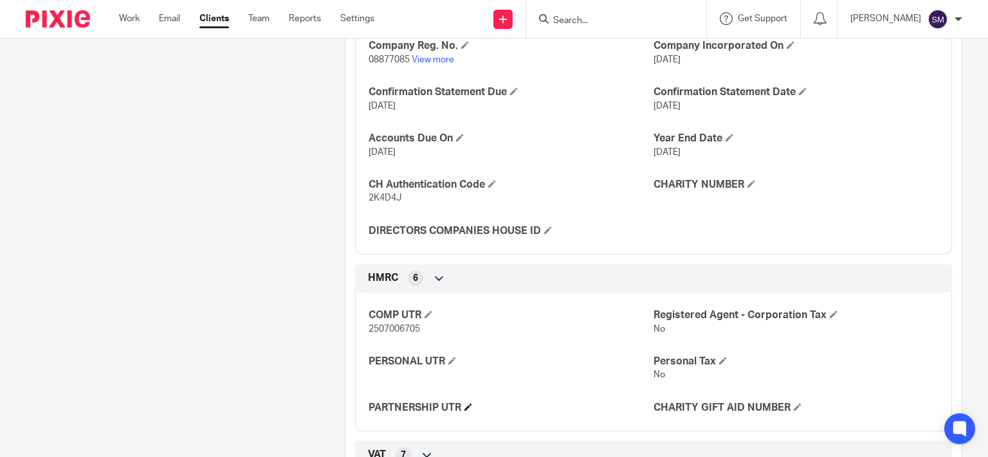
scroll to position [618, 0]
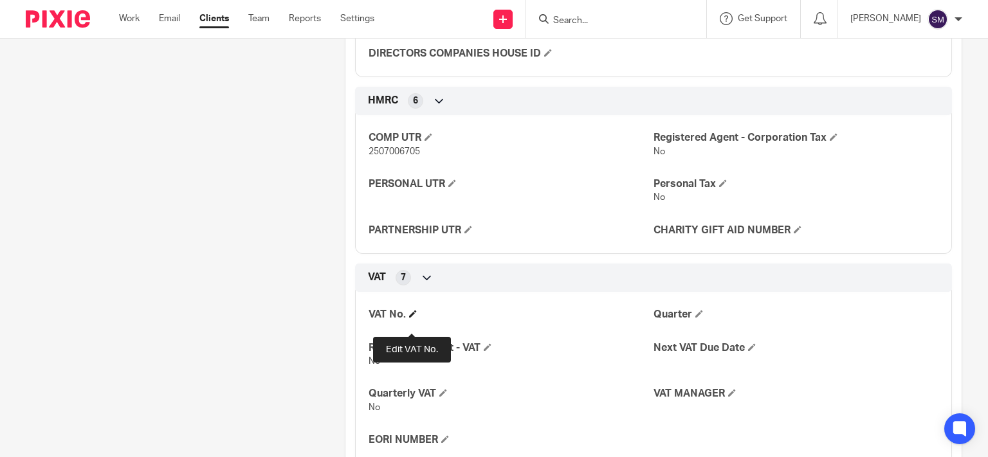
click at [414, 318] on span at bounding box center [413, 314] width 8 height 8
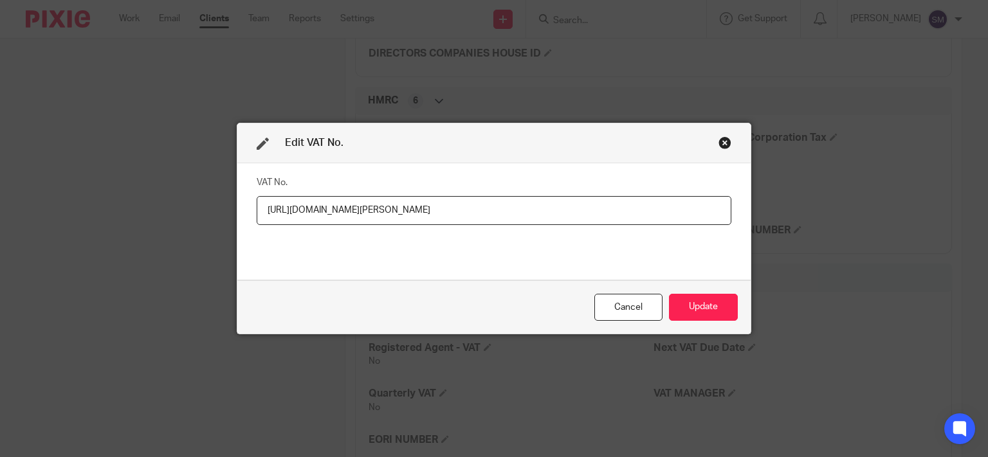
scroll to position [0, 119]
drag, startPoint x: 716, startPoint y: 210, endPoint x: 147, endPoint y: 214, distance: 569.4
click at [147, 214] on div "Edit VAT No. VAT No. [URL][DOMAIN_NAME][PERSON_NAME] Cancel Update" at bounding box center [494, 228] width 988 height 457
type input "[URL][DOMAIN_NAME]"
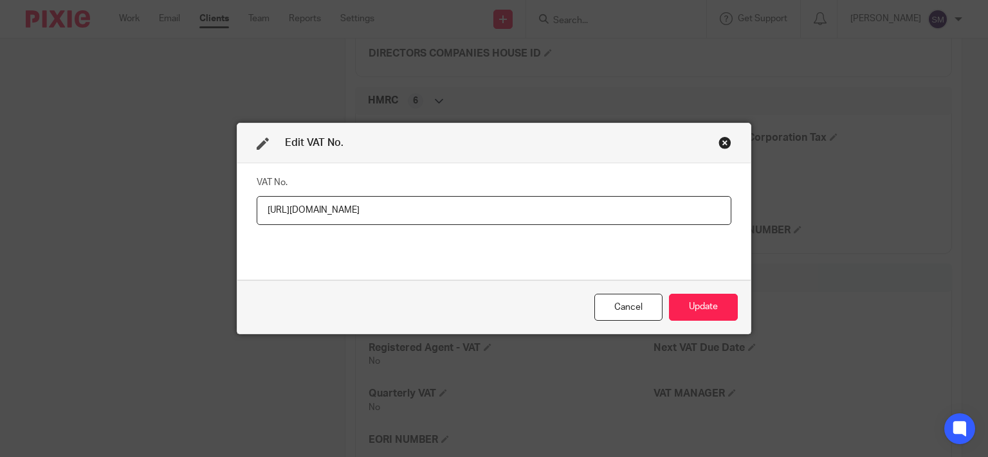
drag, startPoint x: 228, startPoint y: 205, endPoint x: 174, endPoint y: 205, distance: 54.0
click at [257, 205] on input "[URL][DOMAIN_NAME]" at bounding box center [494, 210] width 475 height 29
paste input "183378283"
type input "183378283 - [DATE]"
click at [675, 300] on button "Update" at bounding box center [703, 308] width 69 height 28
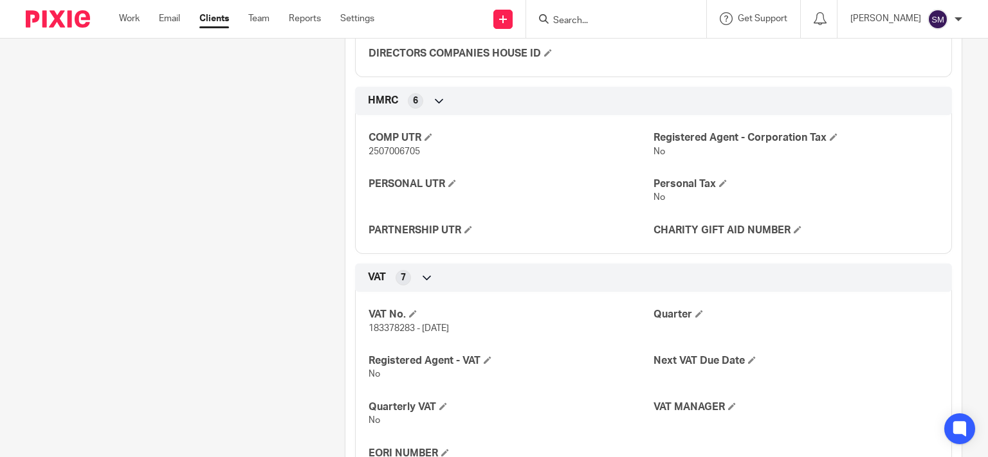
scroll to position [1281, 0]
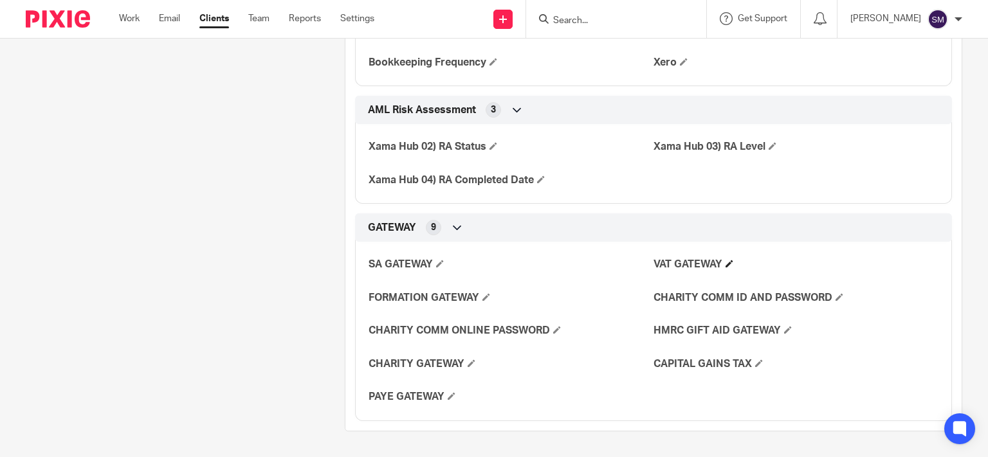
click at [717, 265] on h4 "VAT GATEWAY" at bounding box center [796, 265] width 285 height 14
click at [733, 264] on h4 "VAT GATEWAY" at bounding box center [796, 265] width 285 height 14
click at [726, 264] on span at bounding box center [730, 264] width 8 height 8
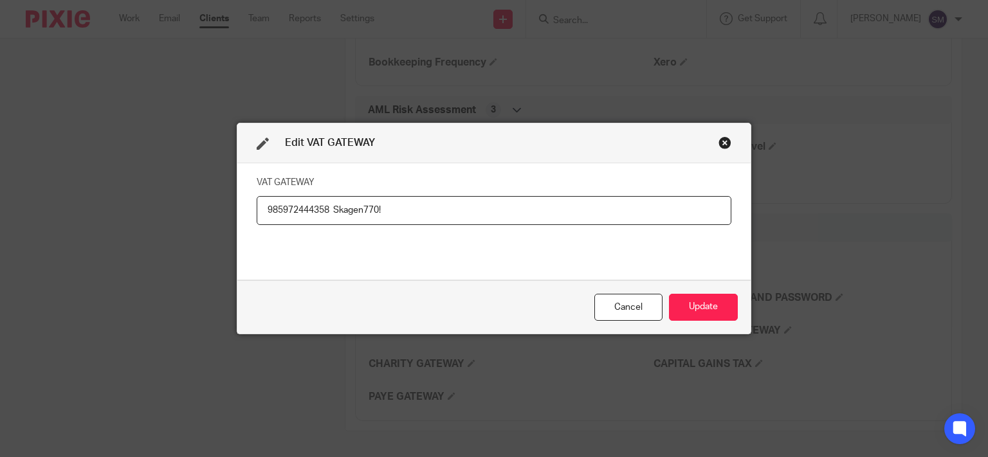
click at [326, 207] on input "985972444358 Skagen770!" at bounding box center [494, 210] width 475 height 29
type input "985972444358 / Skagen770!"
click at [714, 305] on button "Update" at bounding box center [703, 308] width 69 height 28
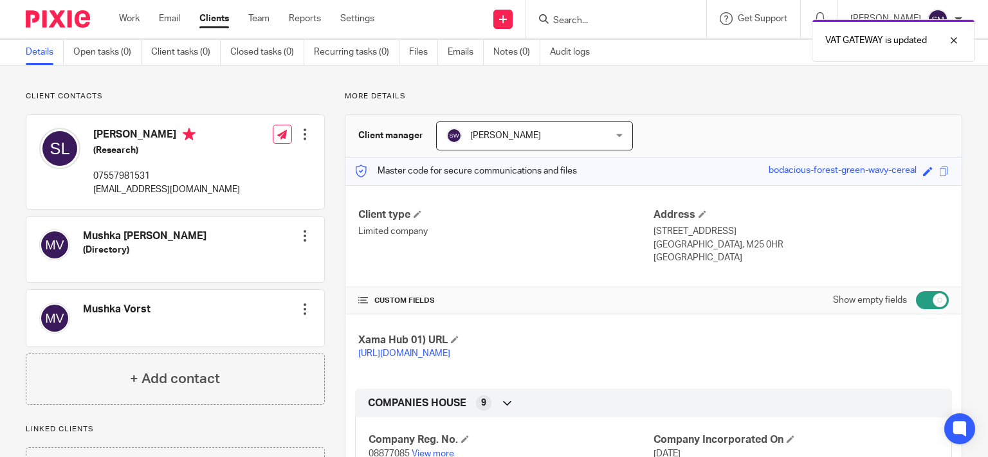
scroll to position [0, 0]
